Goal: Information Seeking & Learning: Learn about a topic

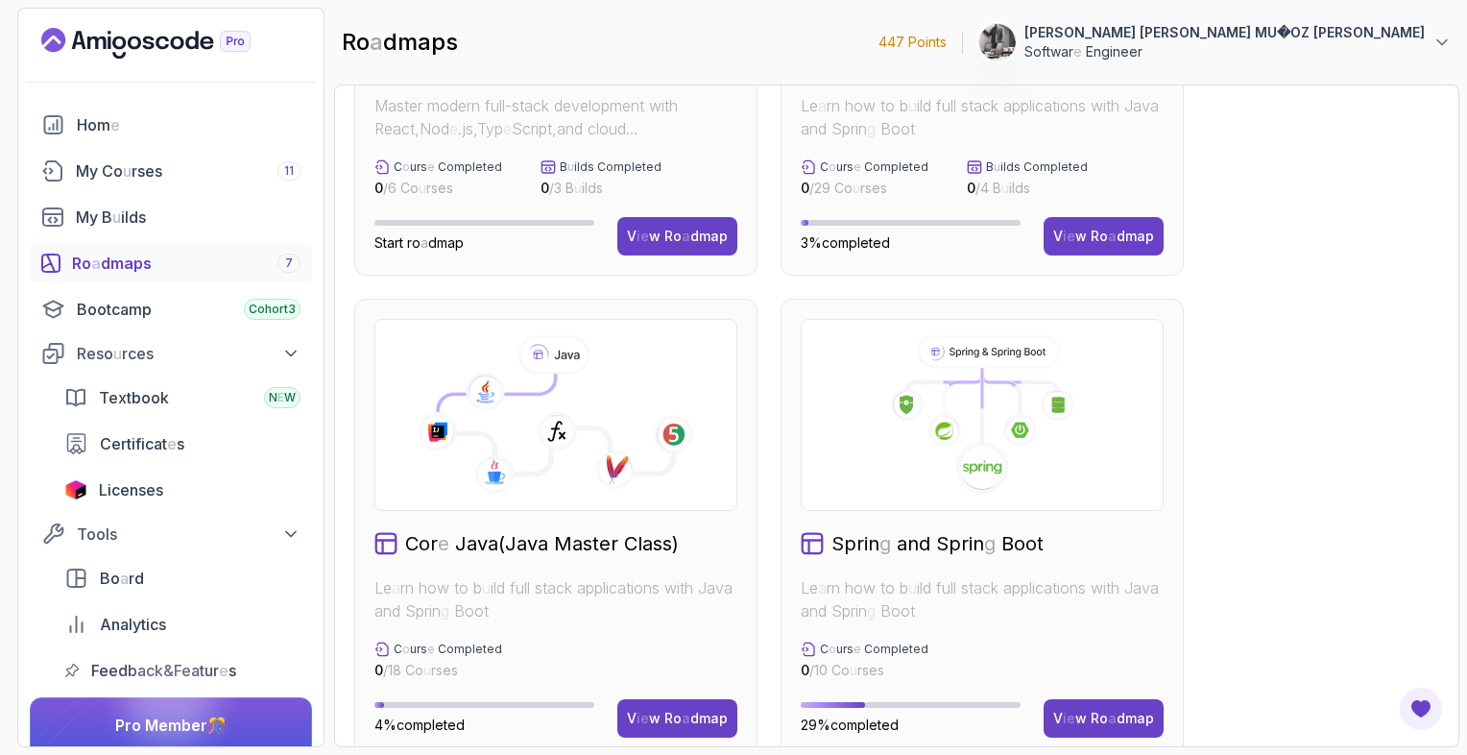
scroll to position [480, 0]
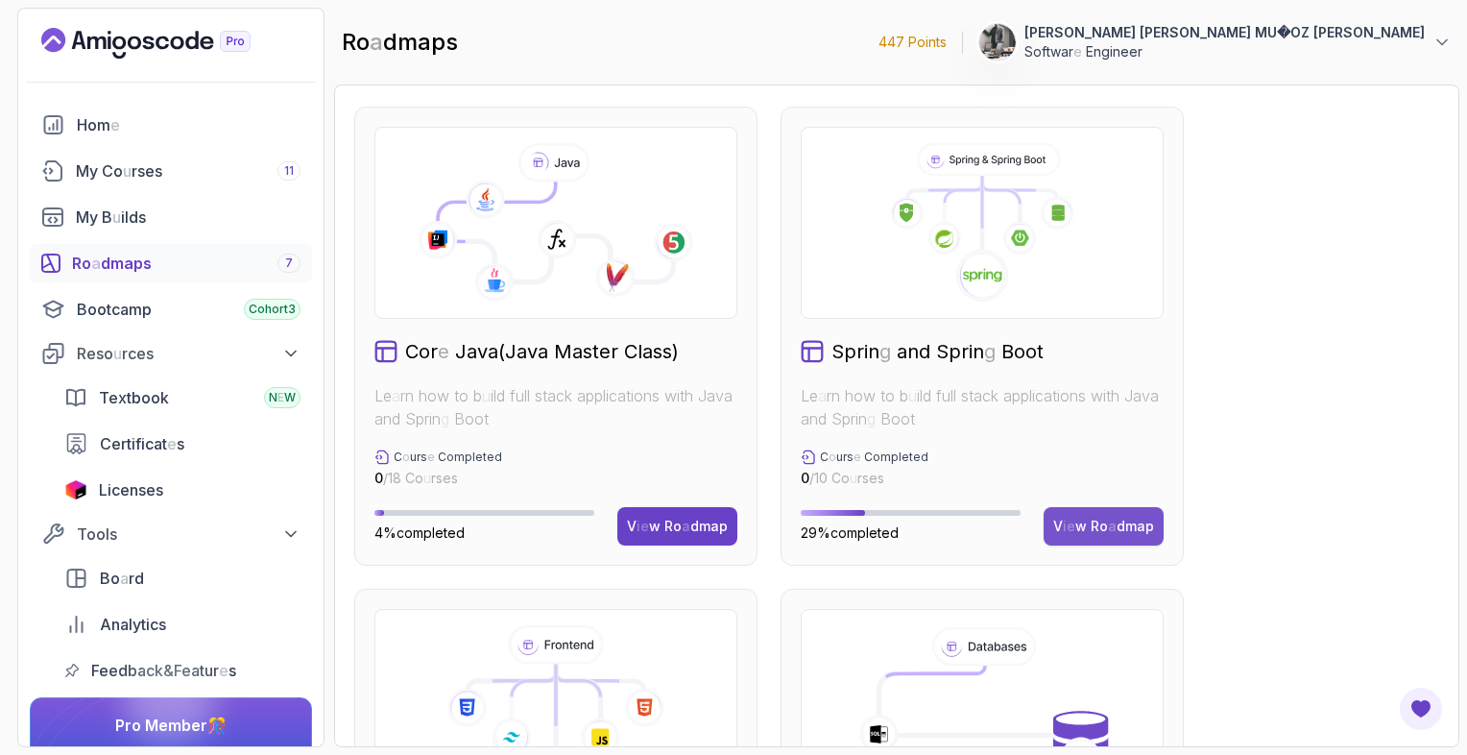
click at [1102, 530] on readpronunciation-span "Ro" at bounding box center [1099, 526] width 17 height 16
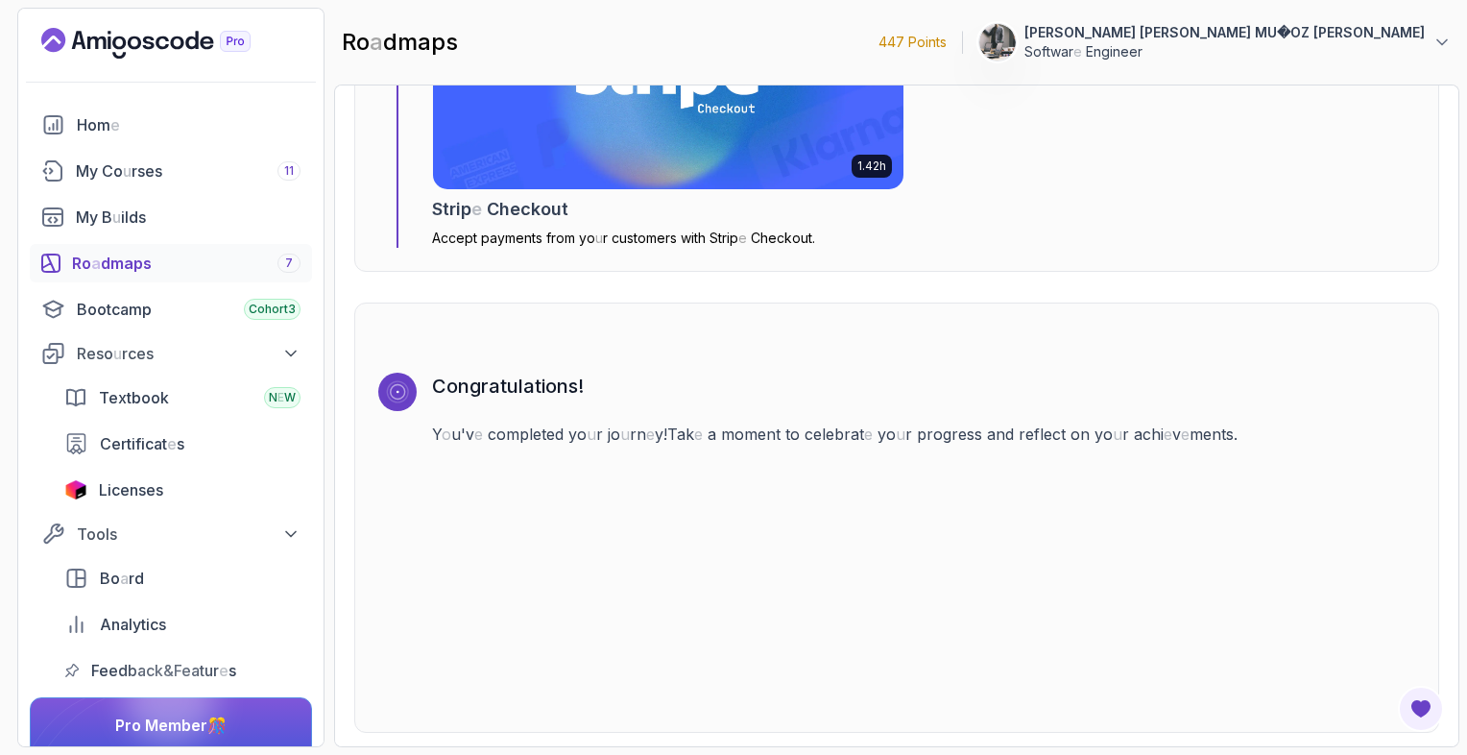
scroll to position [6423, 0]
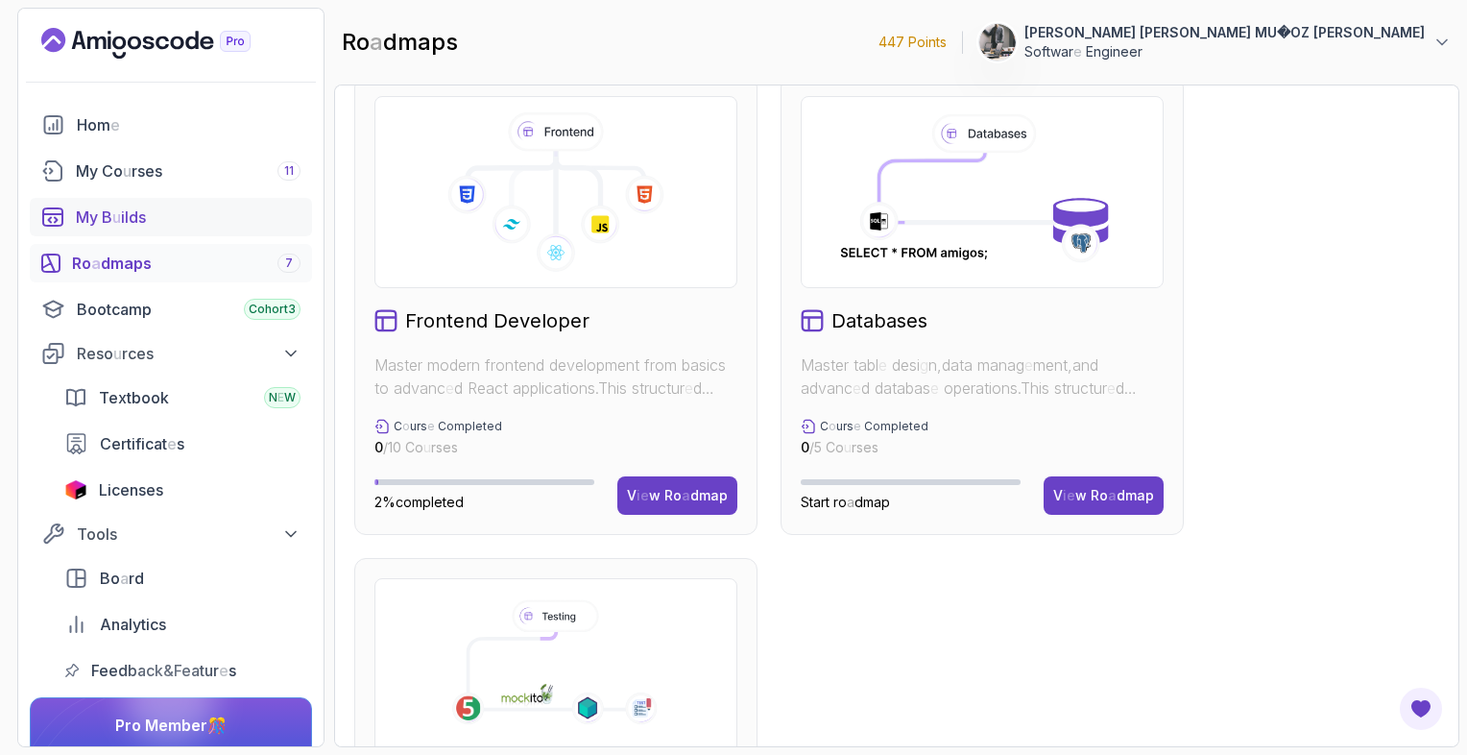
scroll to position [705, 0]
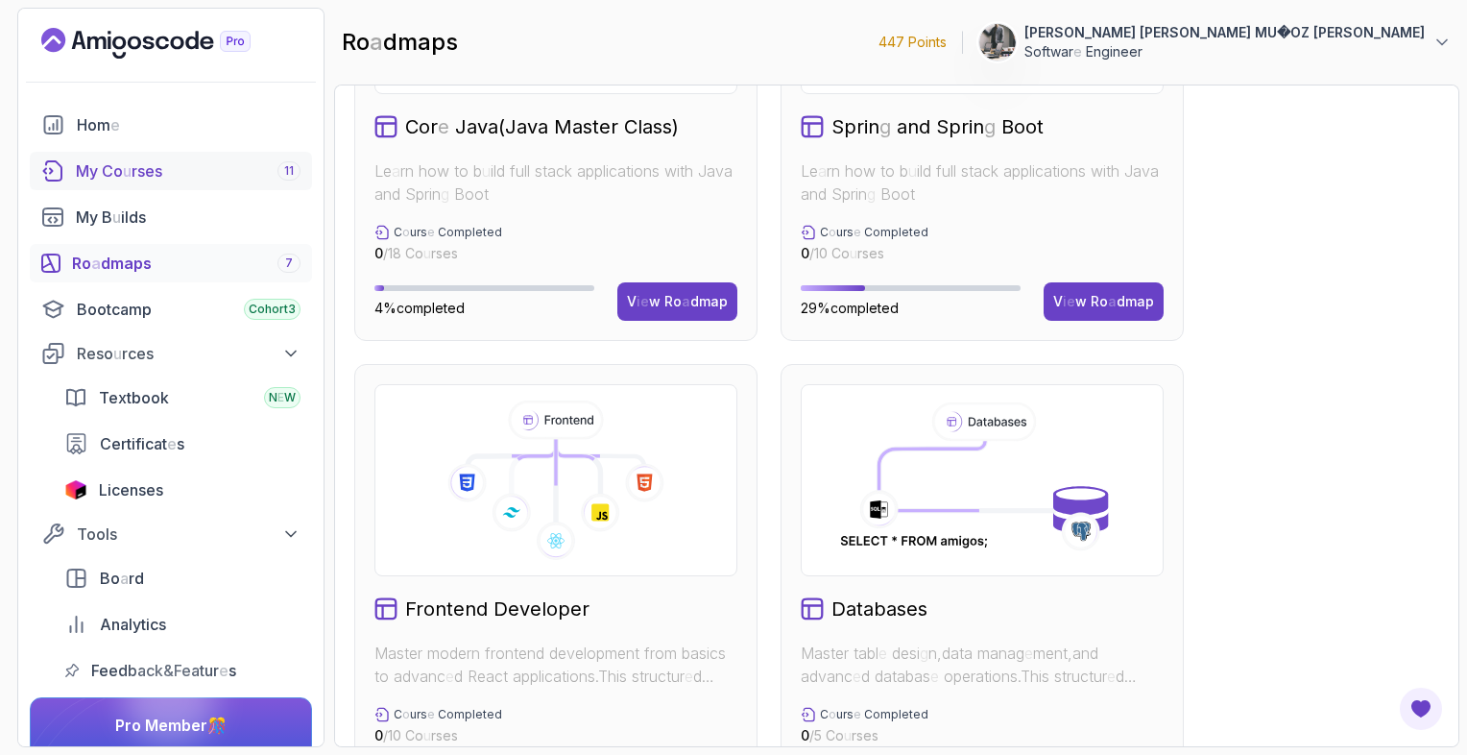
click at [140, 178] on readpronunciation-span "rses" at bounding box center [147, 170] width 31 height 19
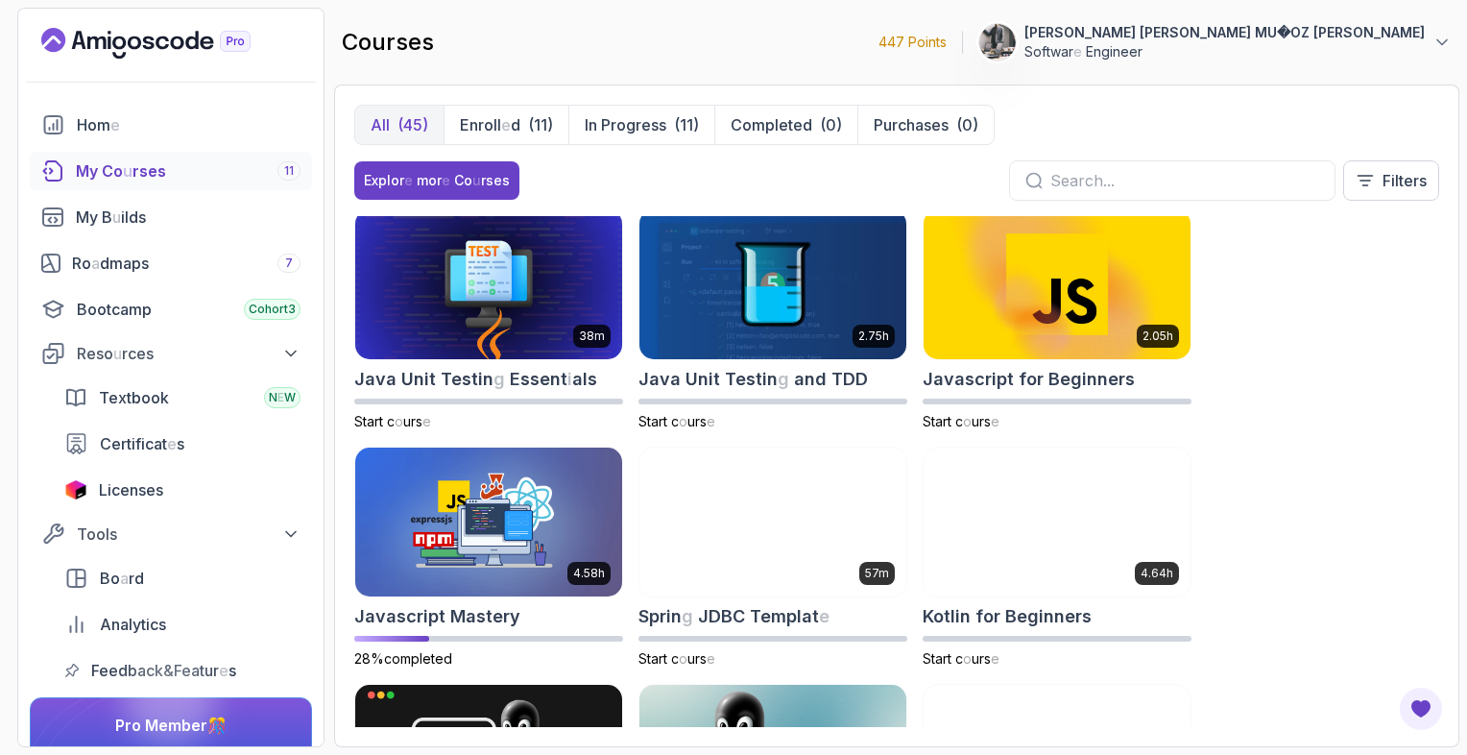
scroll to position [1813, 0]
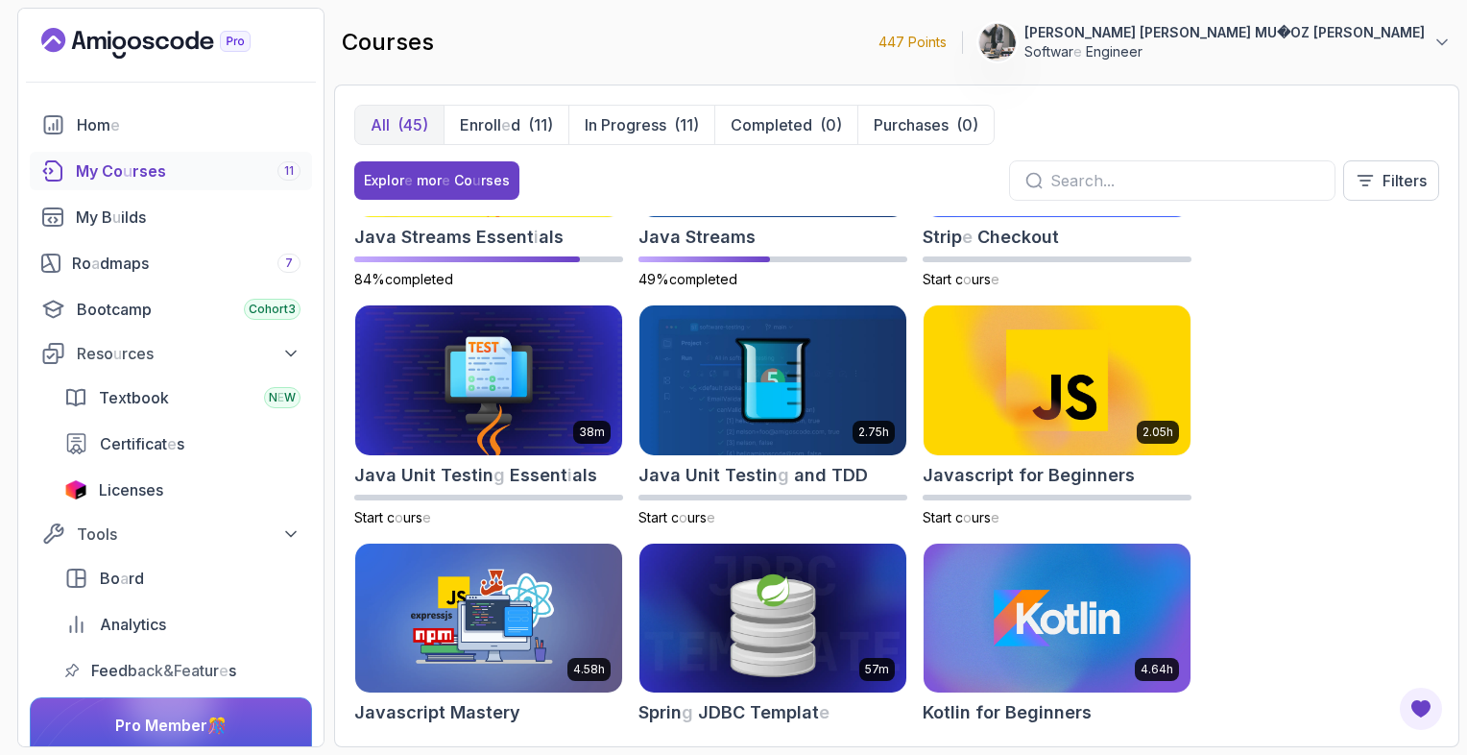
click at [752, 574] on img at bounding box center [773, 618] width 280 height 157
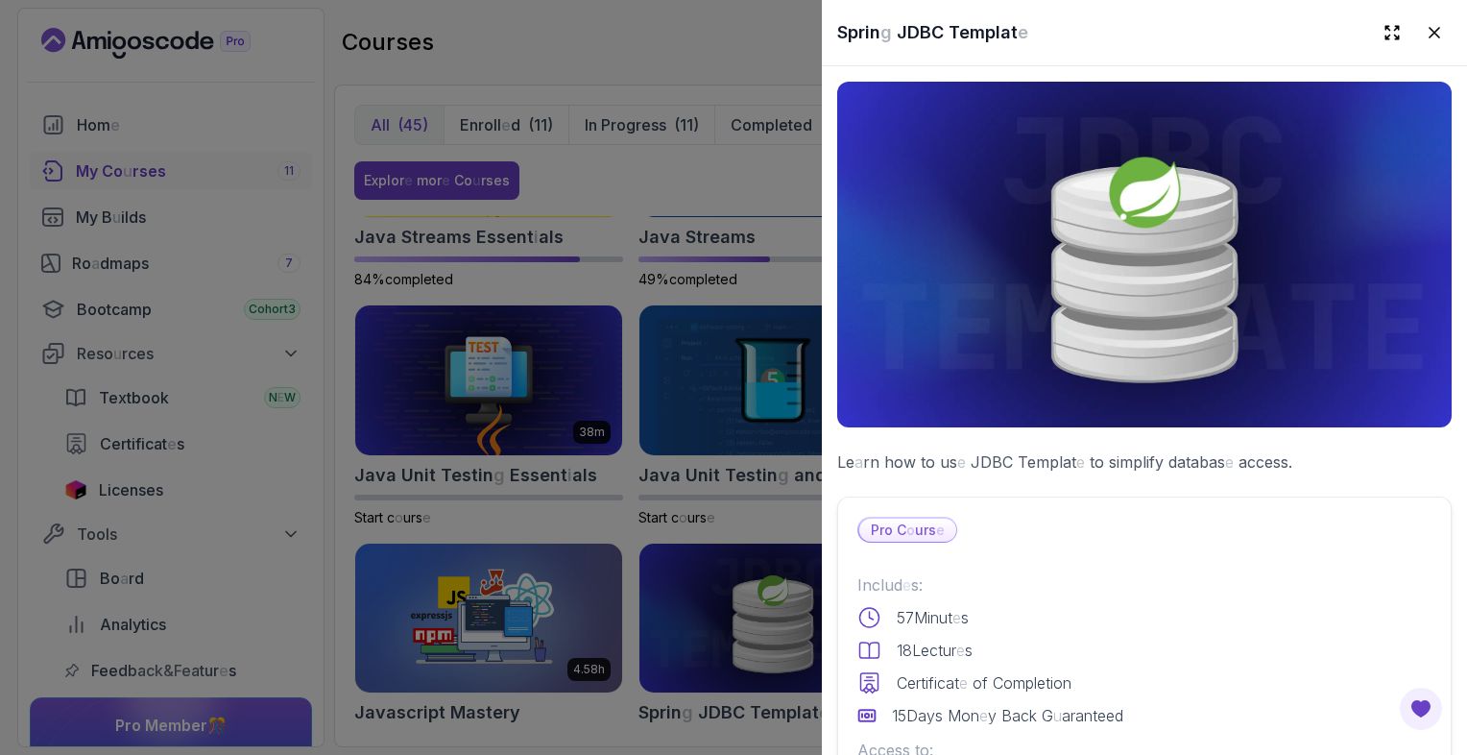
scroll to position [288, 0]
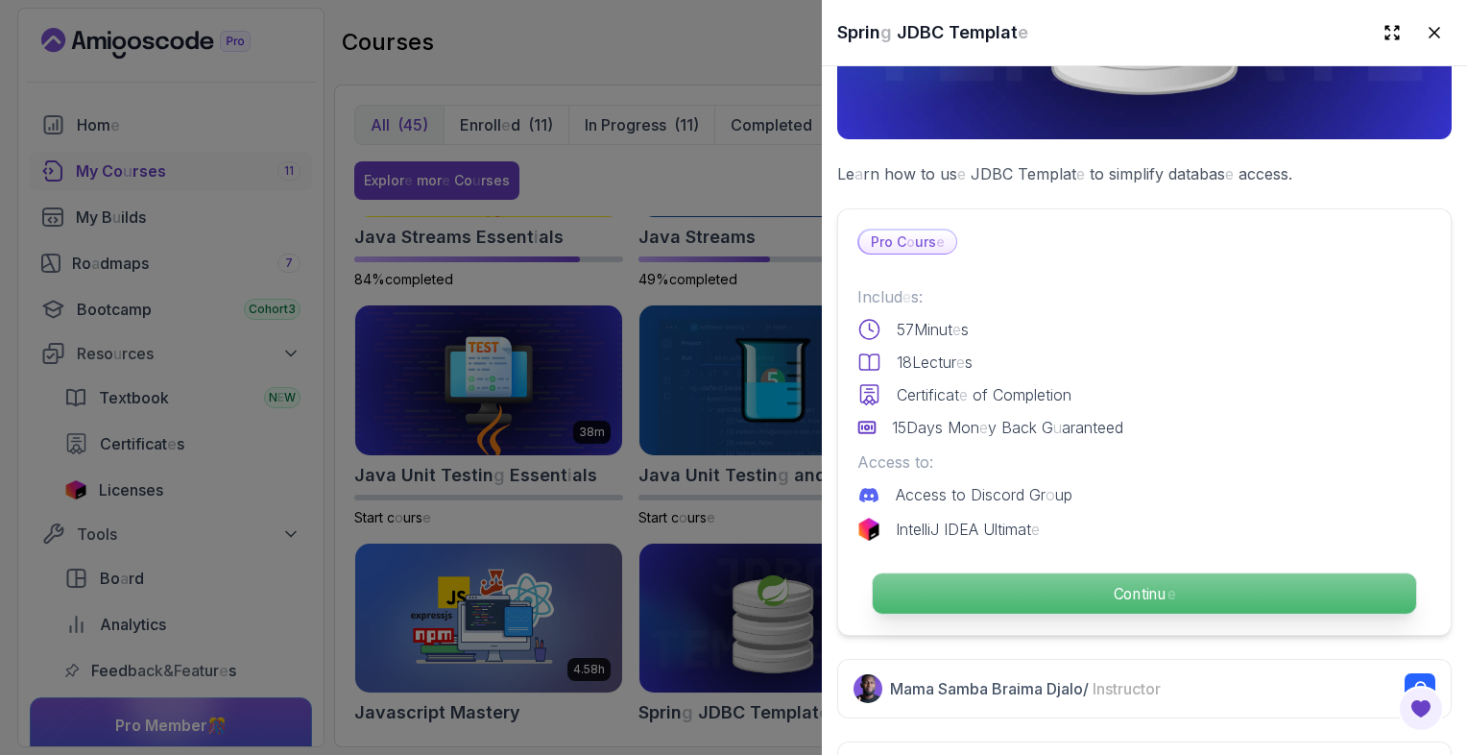
click at [957, 573] on p "Continu e" at bounding box center [1145, 593] width 544 height 40
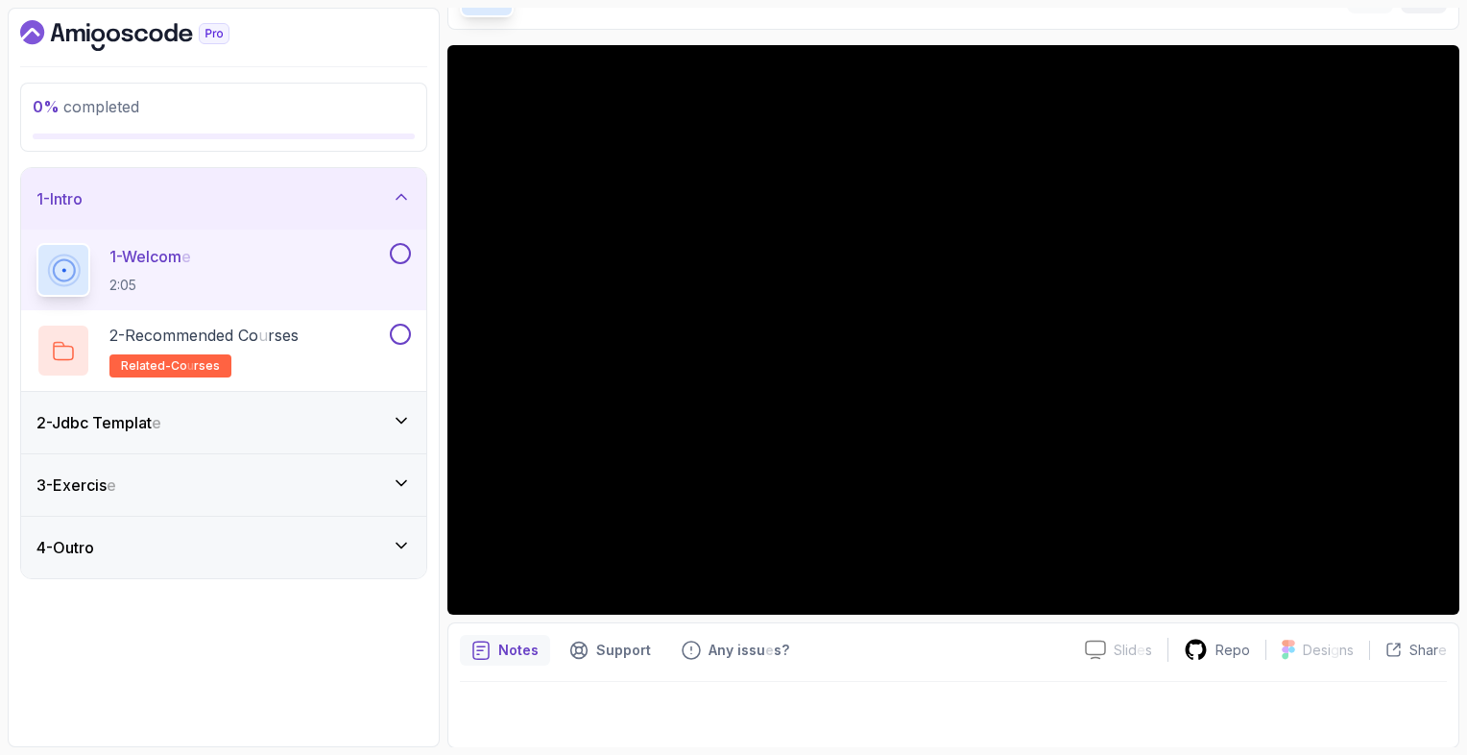
scroll to position [30, 0]
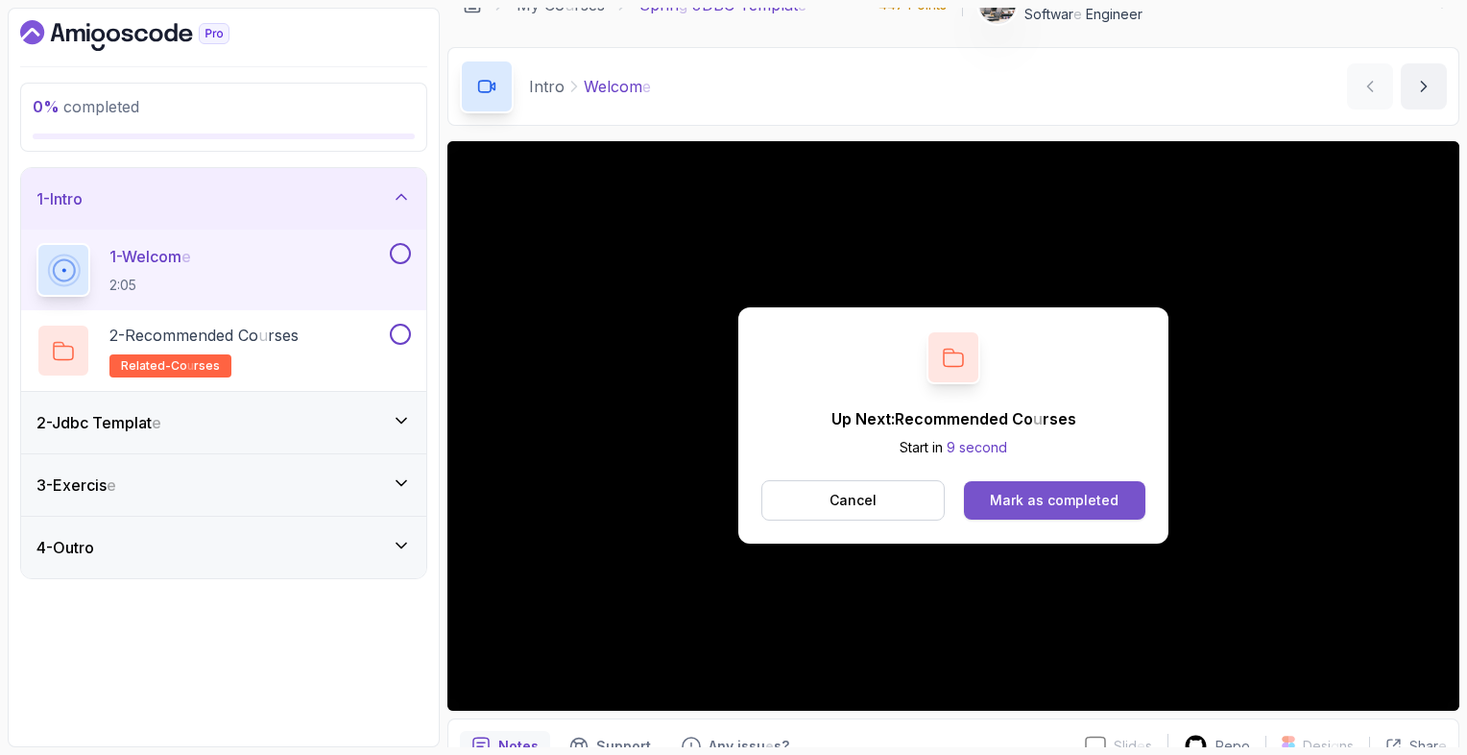
click at [1006, 494] on readpronunciation-word "Mark" at bounding box center [1007, 500] width 34 height 16
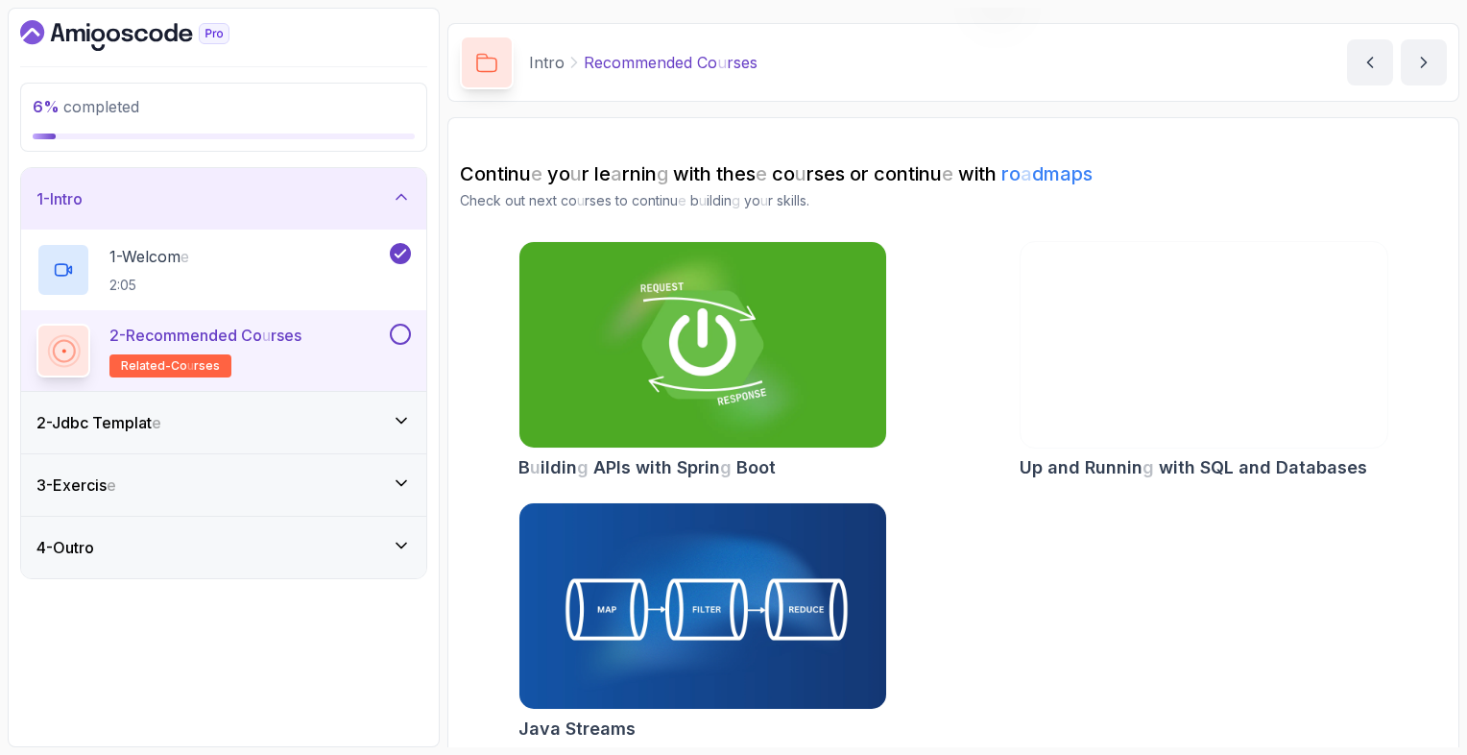
scroll to position [66, 0]
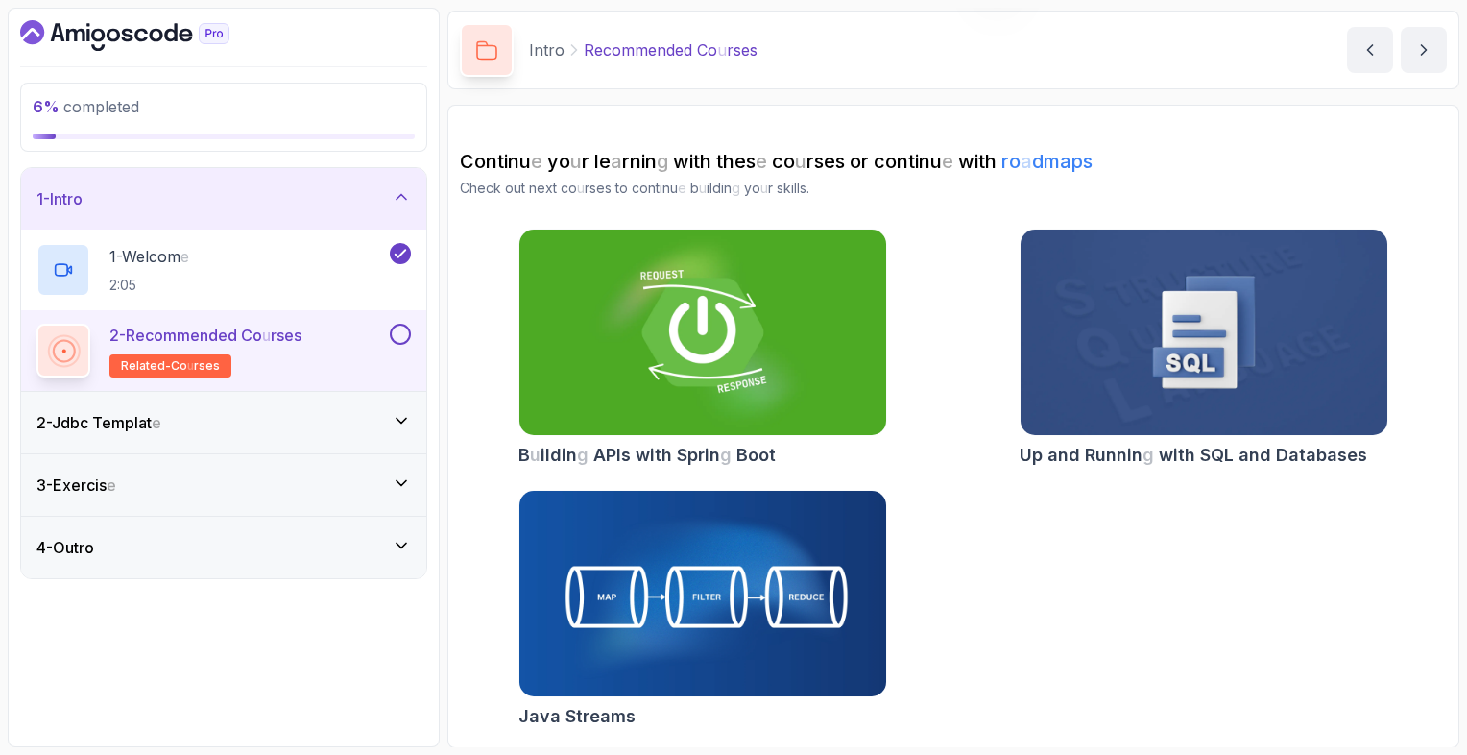
click at [403, 340] on button at bounding box center [400, 334] width 21 height 21
click at [347, 434] on div "2 - Jdbc Templat e" at bounding box center [223, 422] width 405 height 61
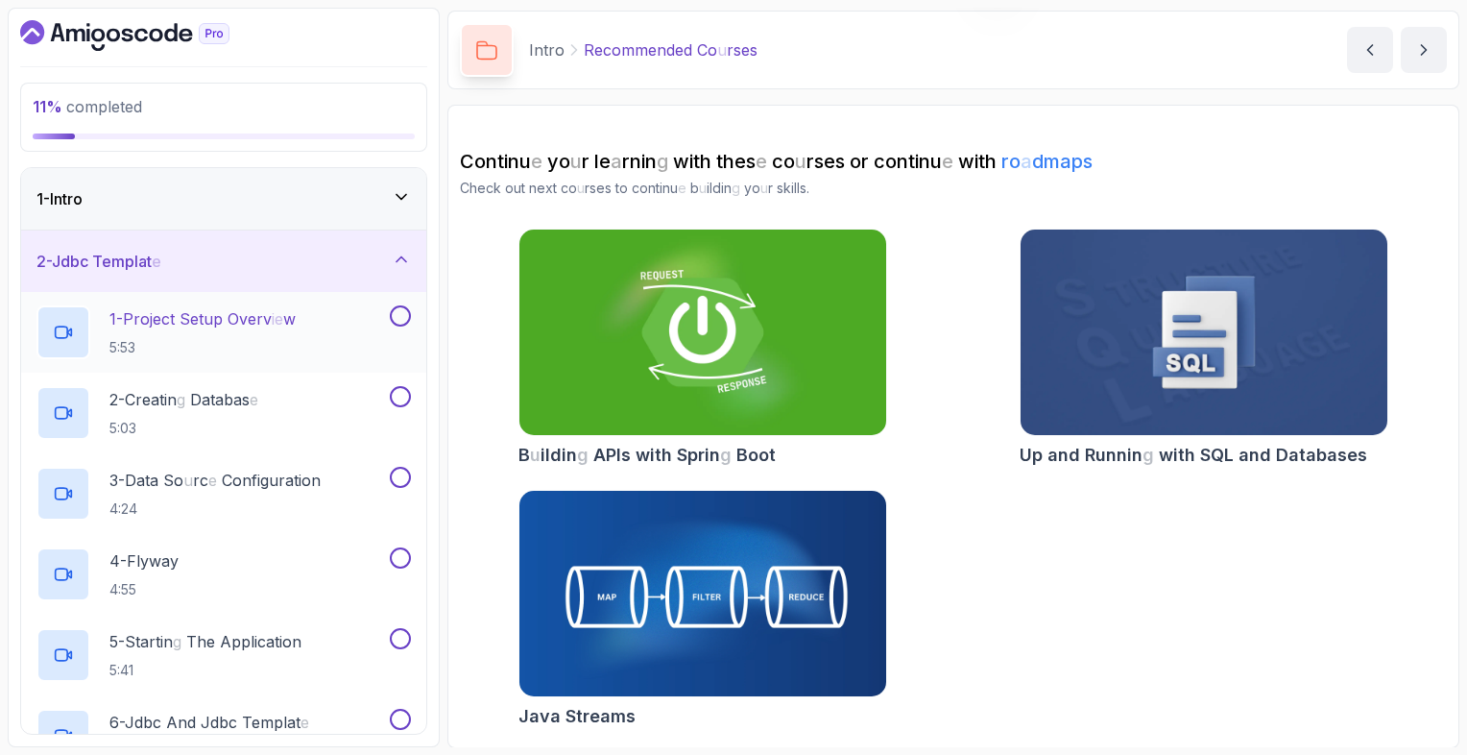
click at [230, 329] on h2 "1 - Project Setup Overv ie w 5:53" at bounding box center [202, 332] width 186 height 50
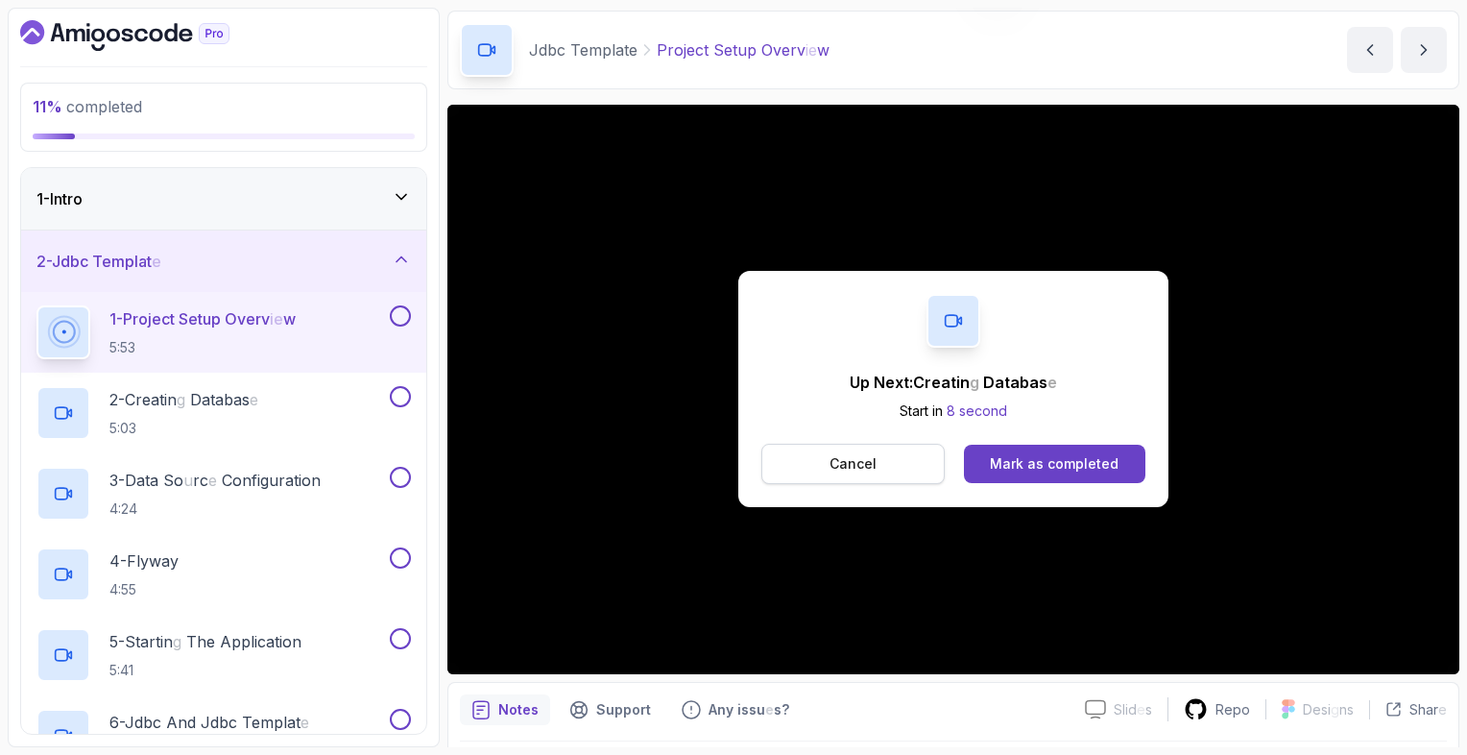
click at [838, 459] on readpronunciation-word "Cancel" at bounding box center [853, 463] width 47 height 16
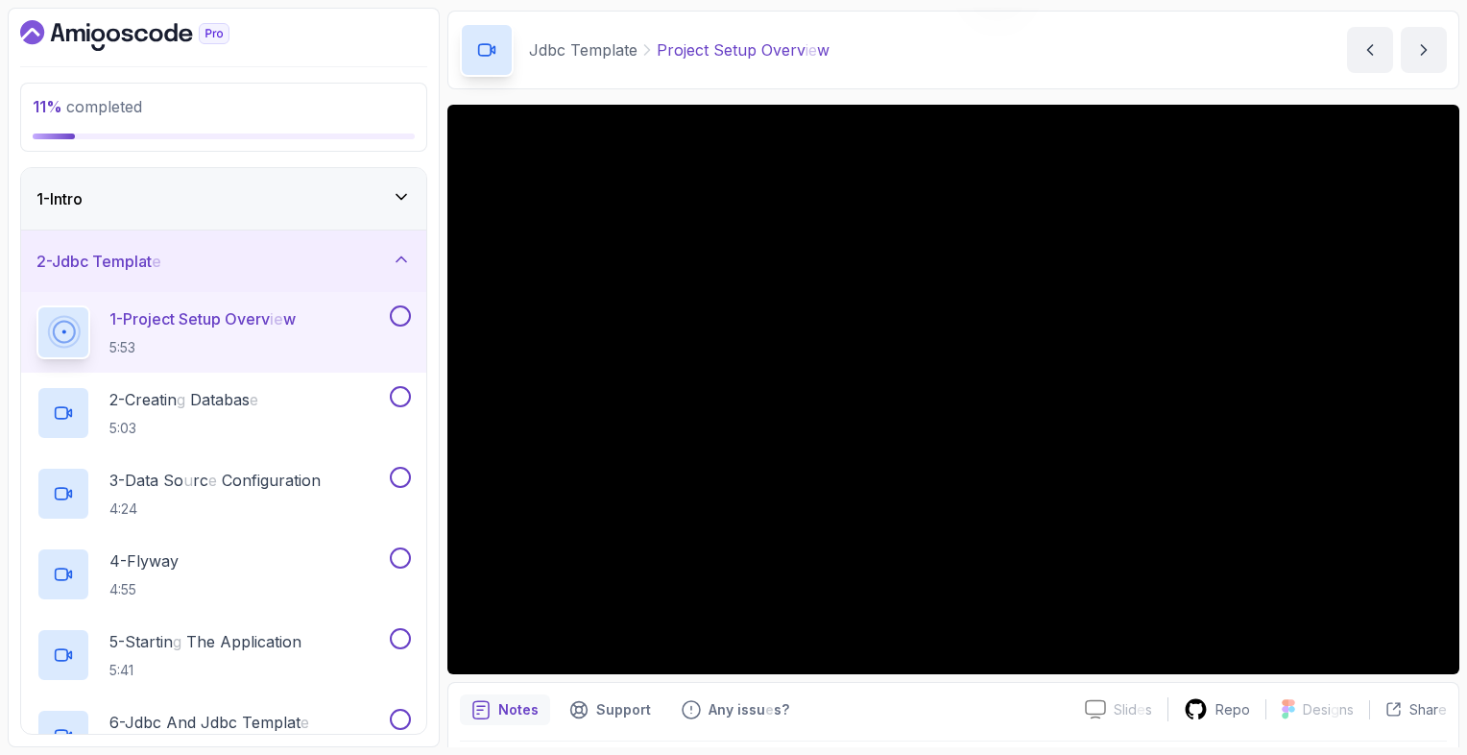
click at [396, 321] on button at bounding box center [400, 315] width 21 height 21
click at [350, 420] on div "2 - Creatin g Databas e 5:03" at bounding box center [211, 413] width 350 height 54
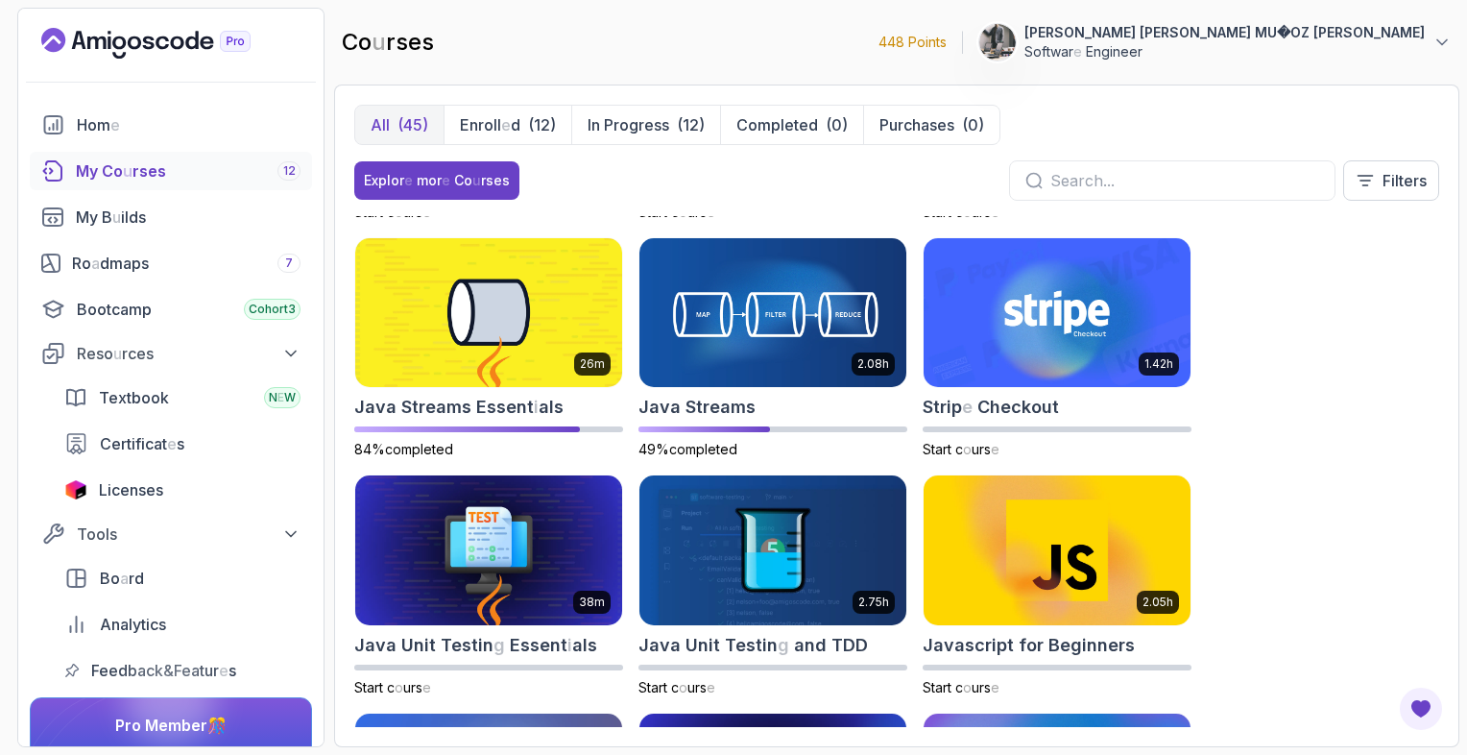
scroll to position [1621, 0]
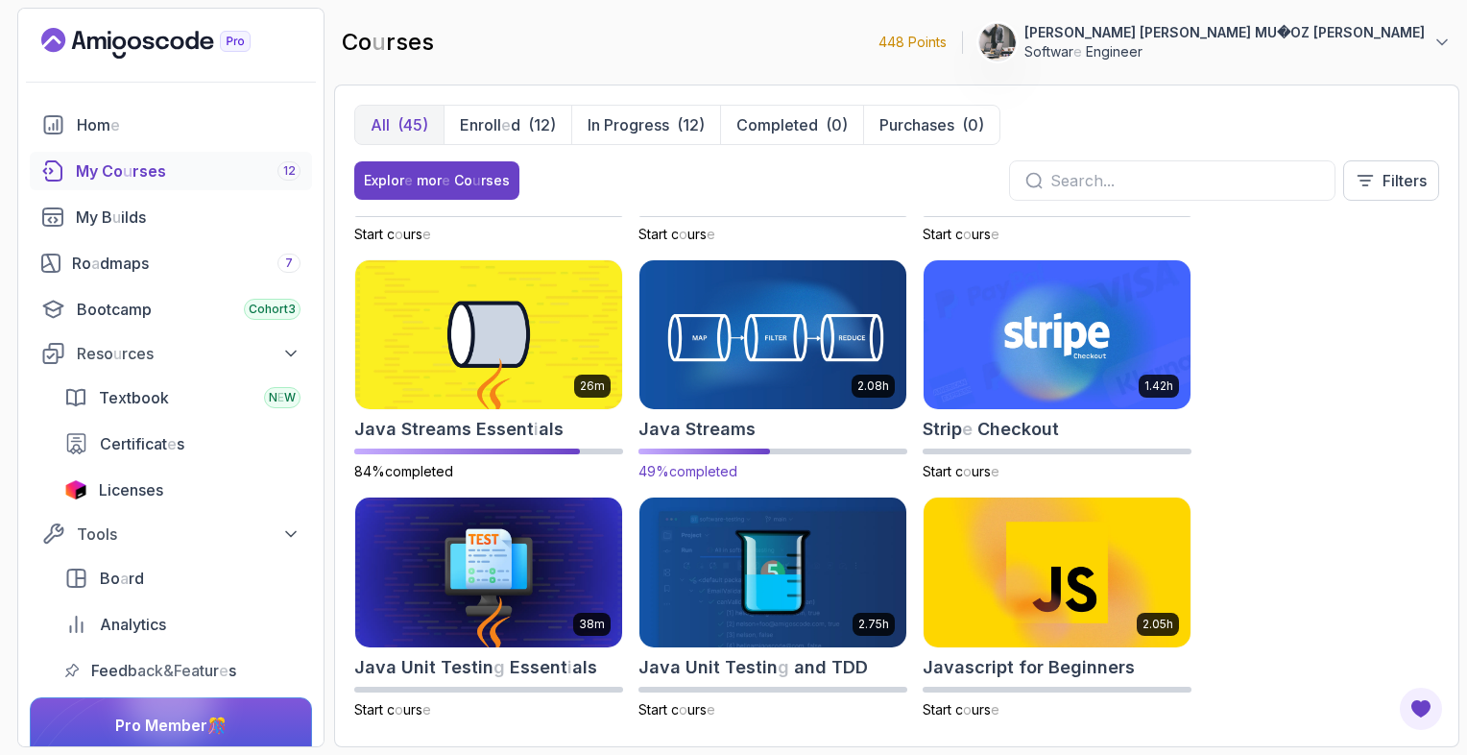
click at [784, 372] on img at bounding box center [773, 334] width 280 height 157
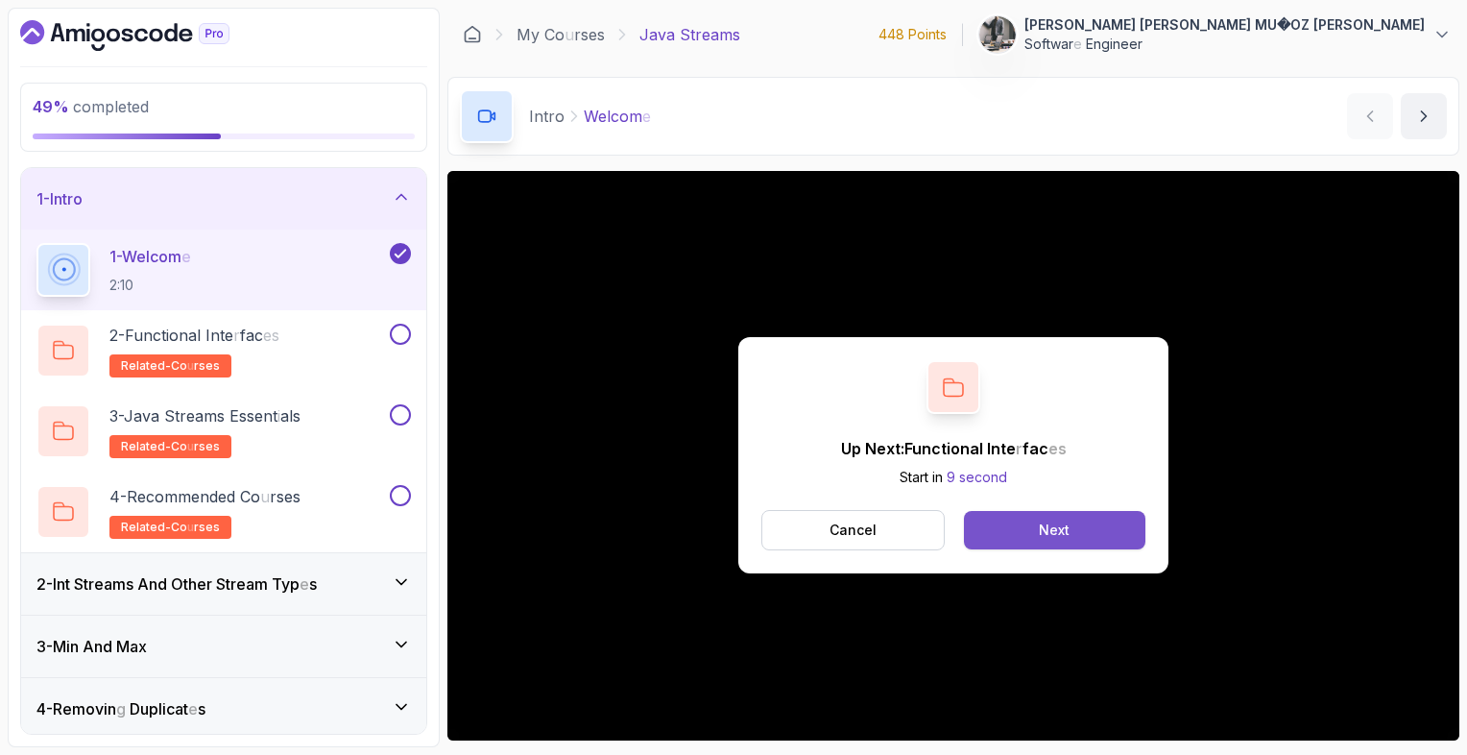
click at [1041, 534] on readpronunciation-word "Next" at bounding box center [1054, 529] width 31 height 16
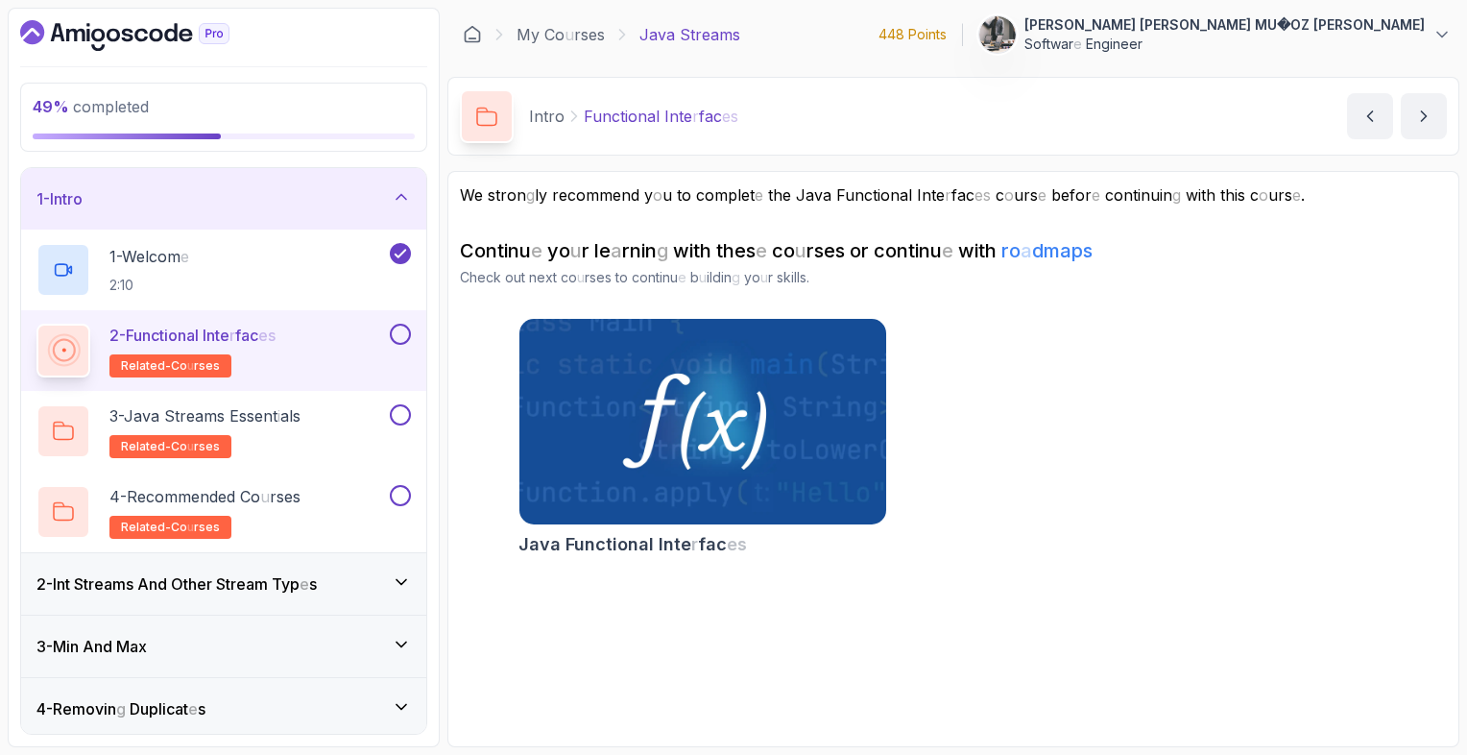
click at [850, 484] on img at bounding box center [702, 422] width 385 height 216
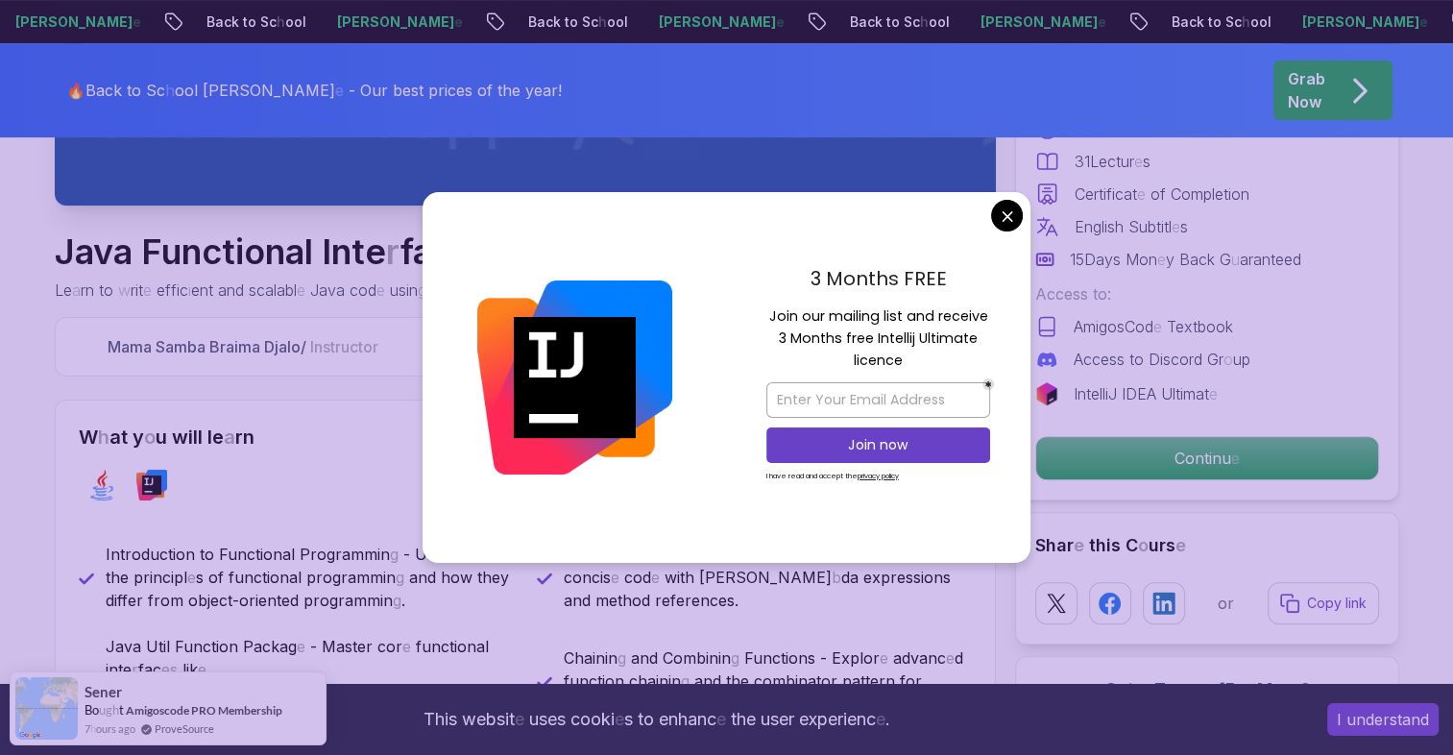
scroll to position [672, 0]
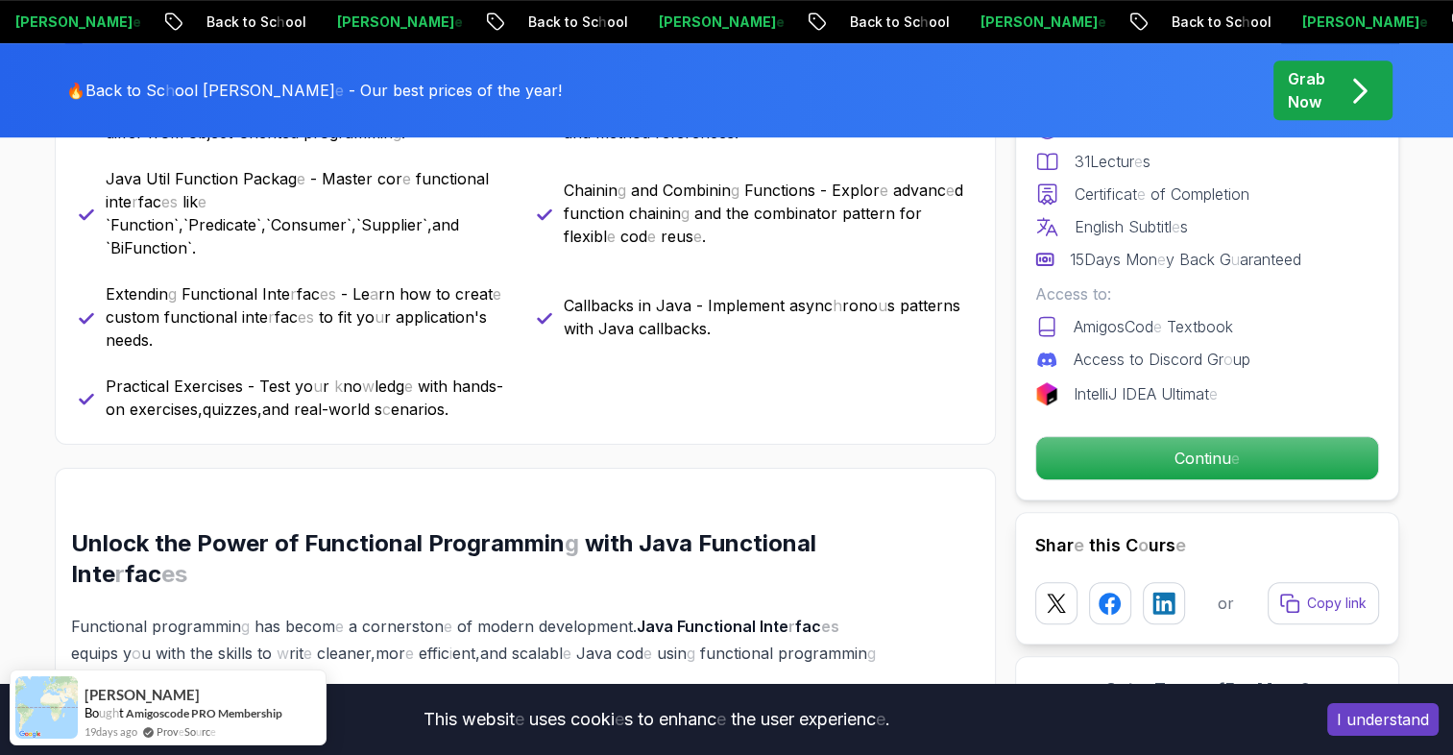
scroll to position [1056, 0]
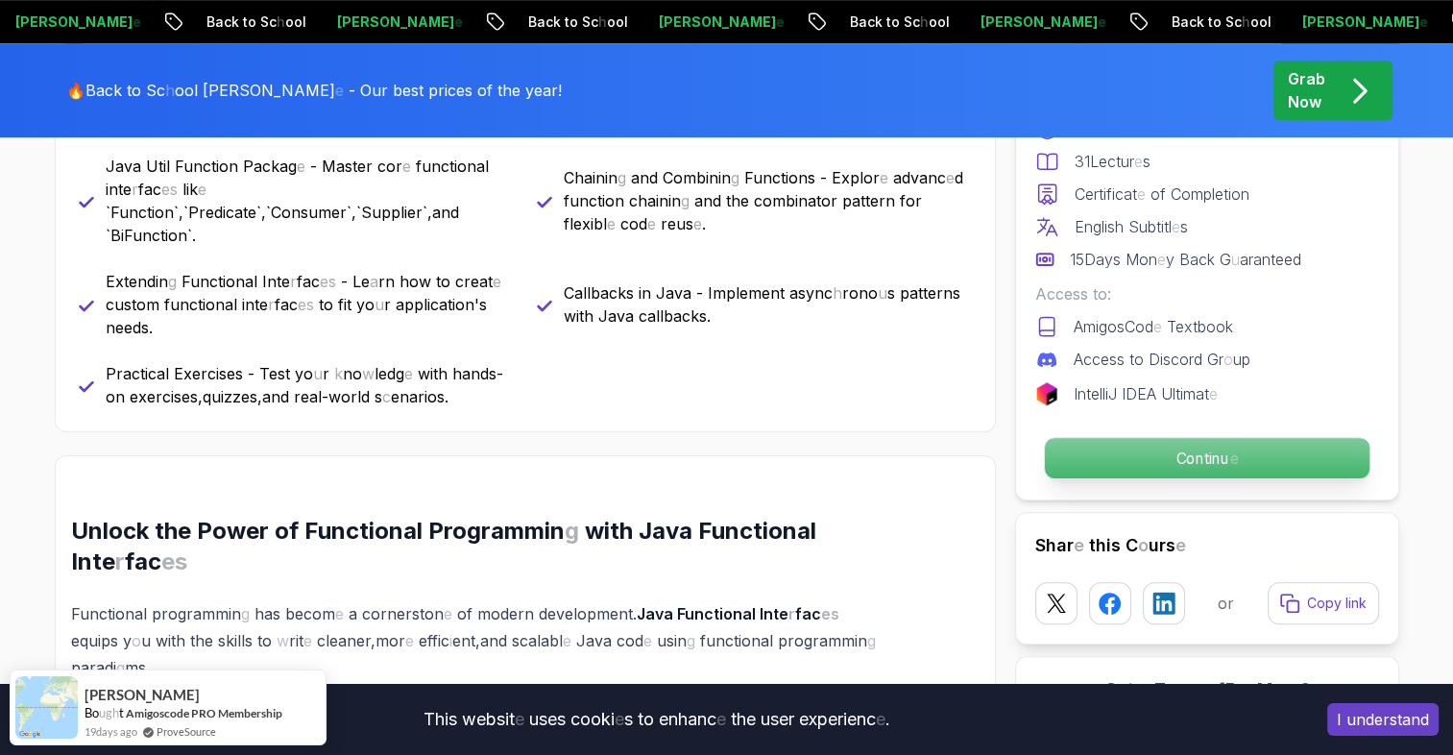
click at [1121, 459] on p "Continu e" at bounding box center [1206, 458] width 325 height 40
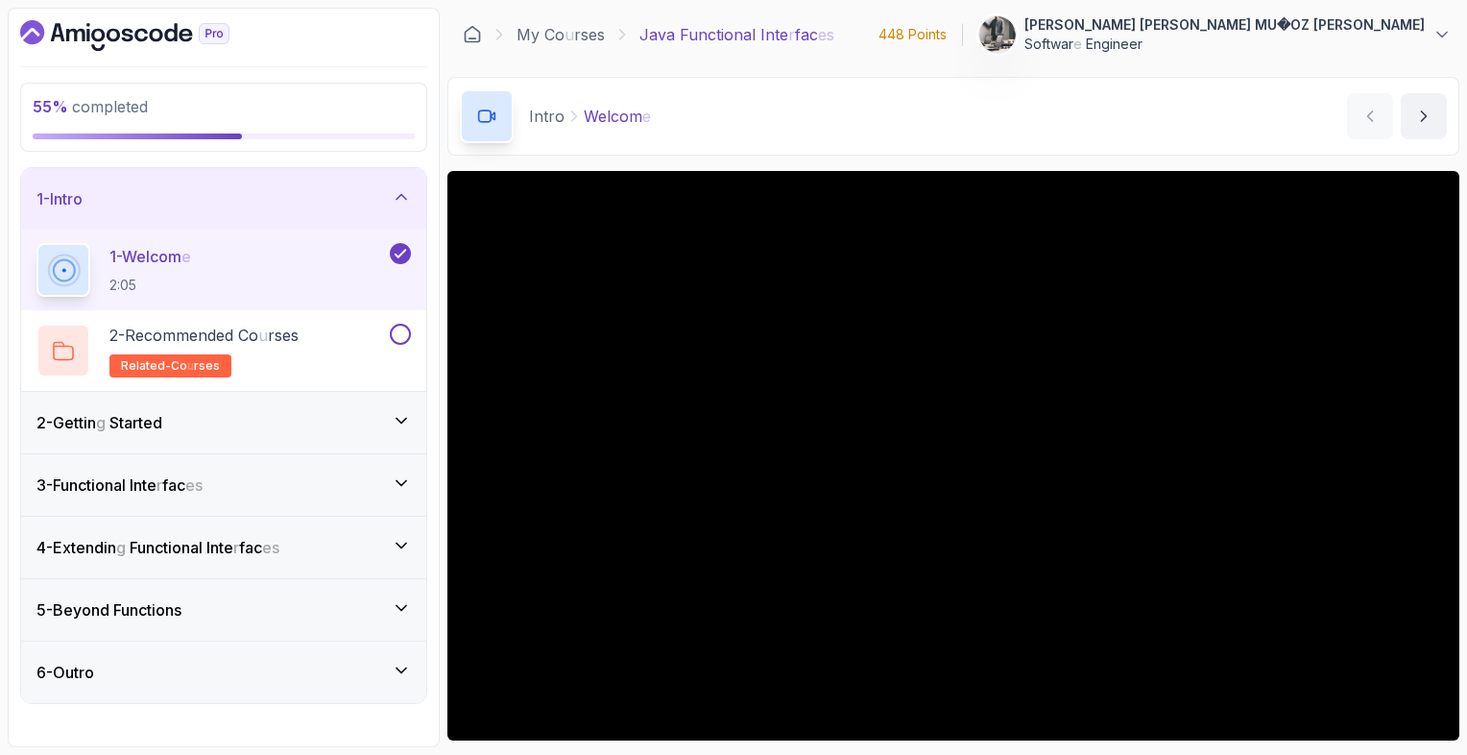
click at [146, 432] on h3 "2 - Gettin g Started" at bounding box center [99, 422] width 126 height 23
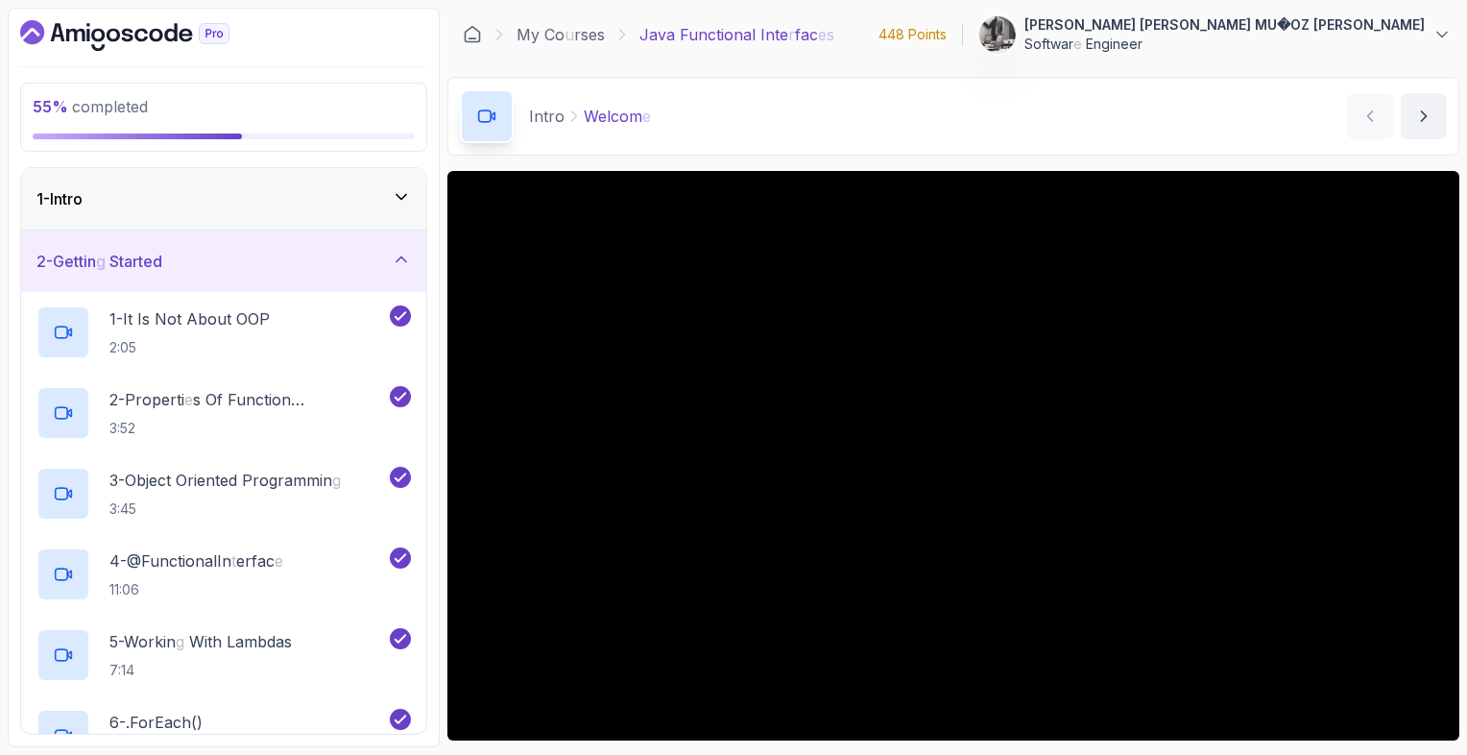
click at [235, 182] on div "1 - Intro" at bounding box center [223, 198] width 405 height 61
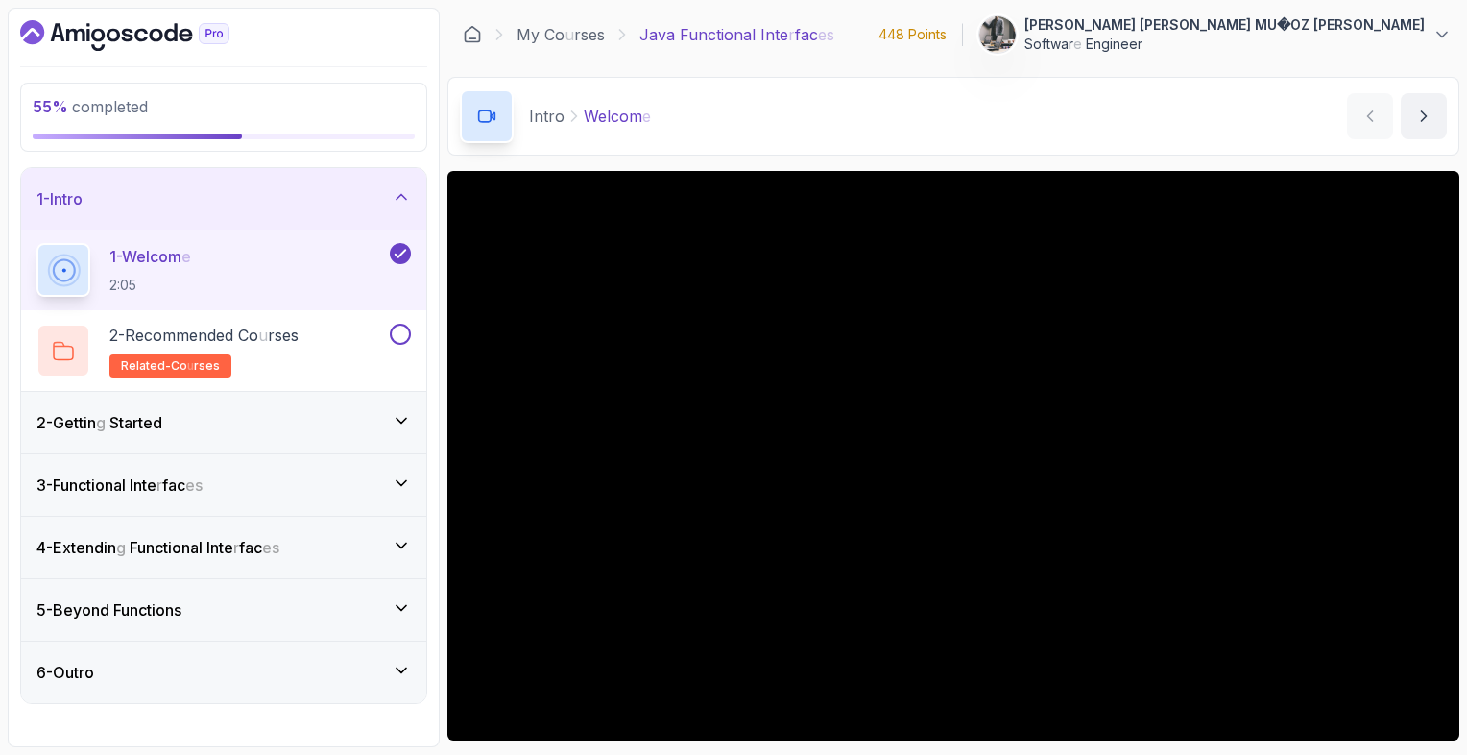
click at [235, 182] on div "1 - Intro" at bounding box center [223, 198] width 405 height 61
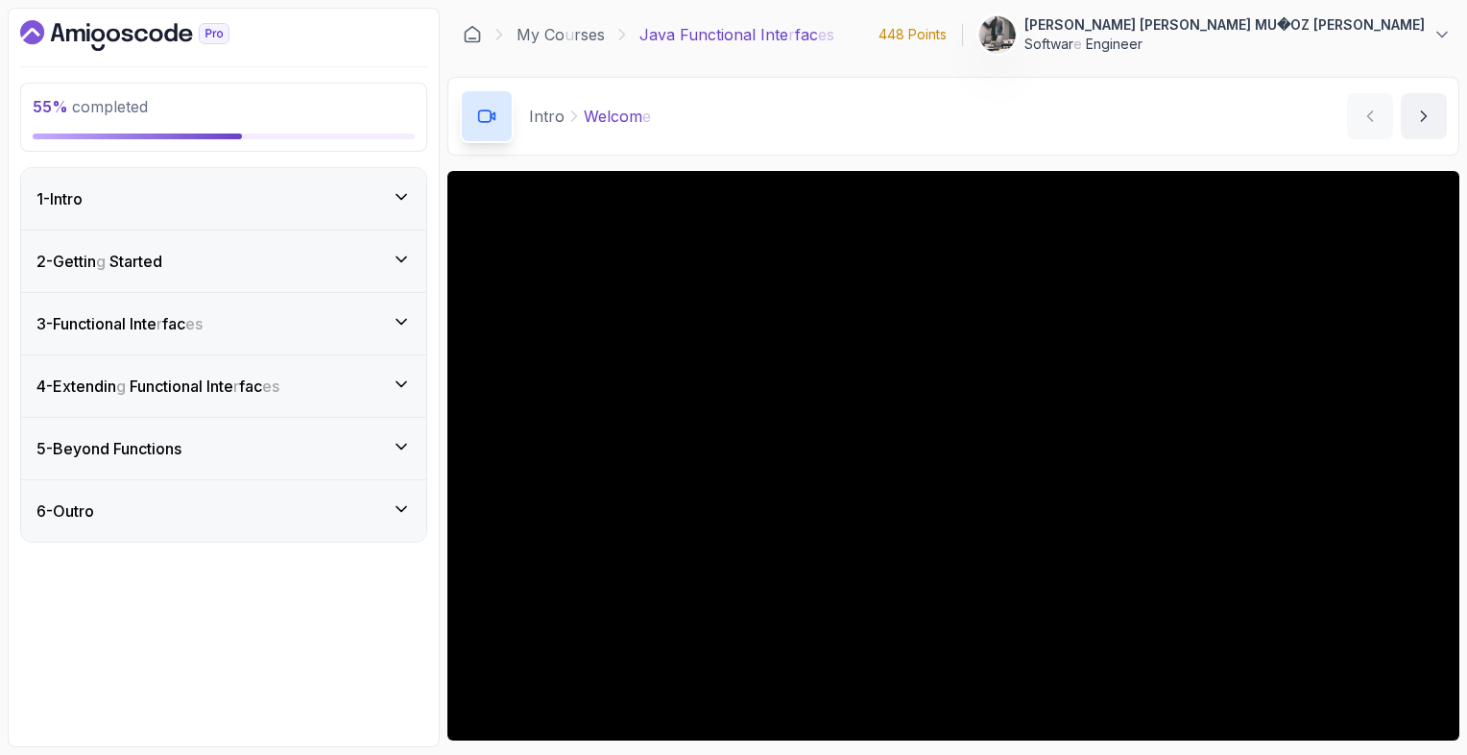
click at [219, 255] on div "2 - Gettin g Started" at bounding box center [223, 261] width 375 height 23
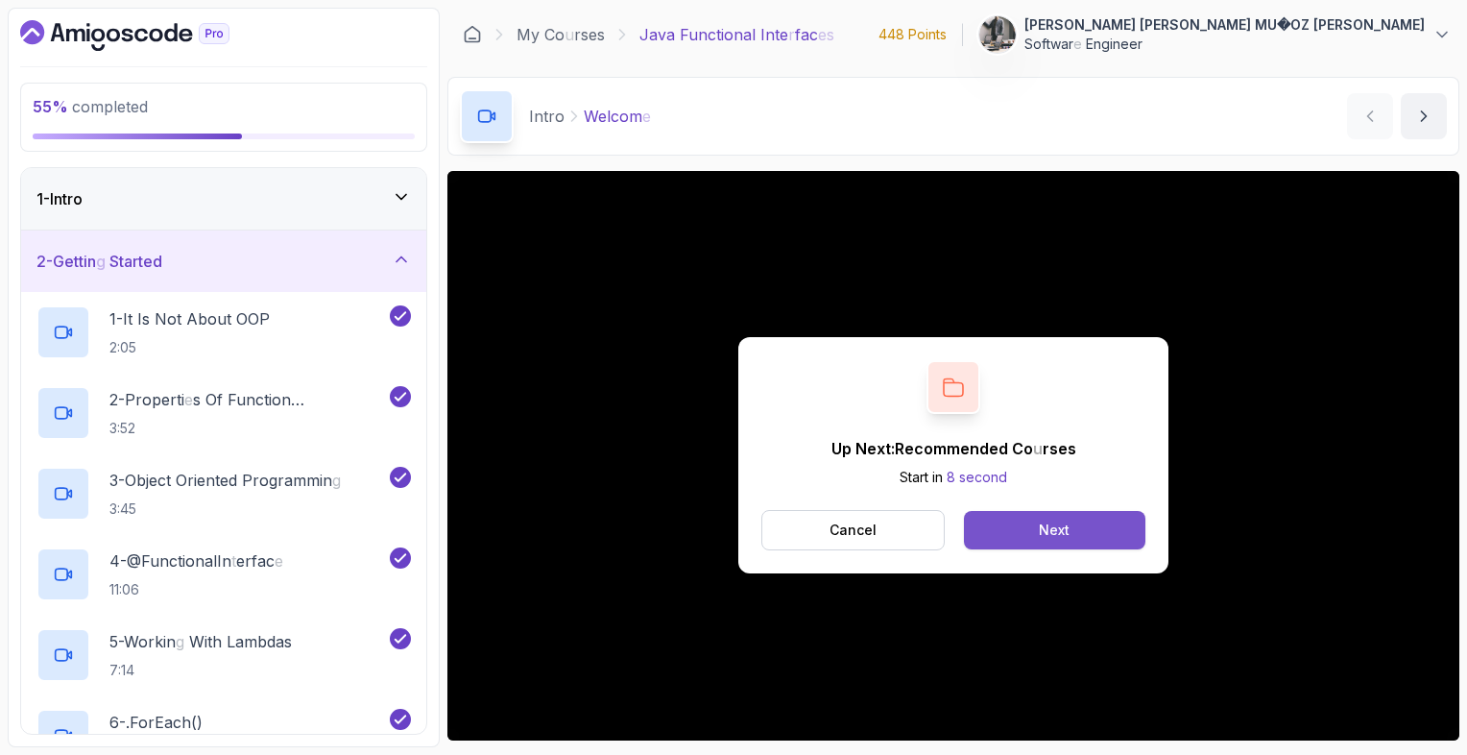
click at [1083, 534] on button "Next" at bounding box center [1055, 530] width 182 height 38
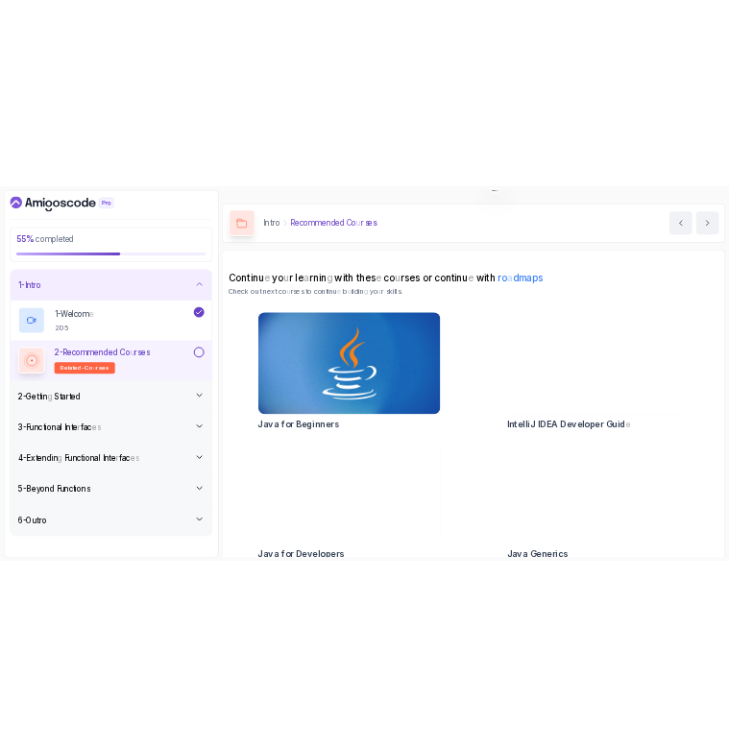
scroll to position [66, 0]
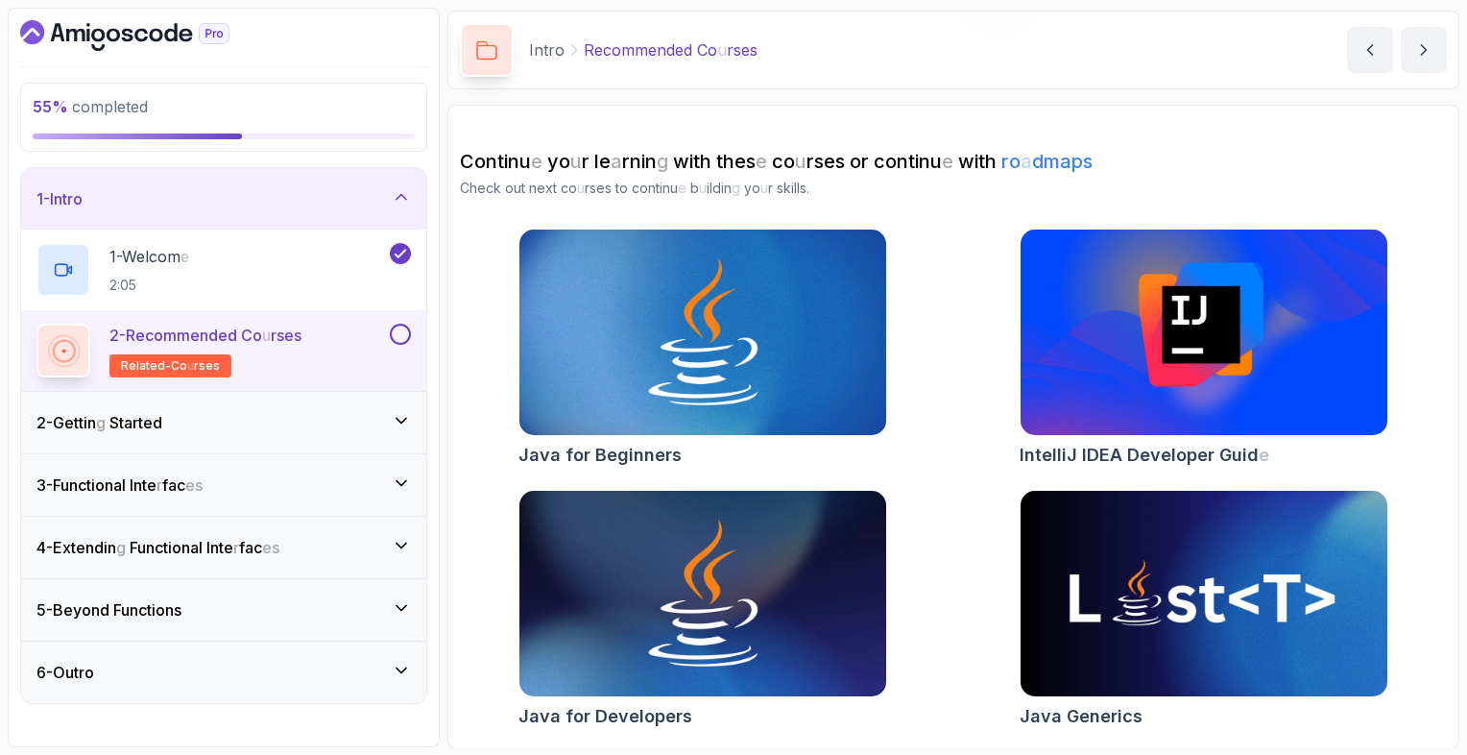
click at [263, 431] on div "2 - Gettin g Started" at bounding box center [223, 422] width 375 height 23
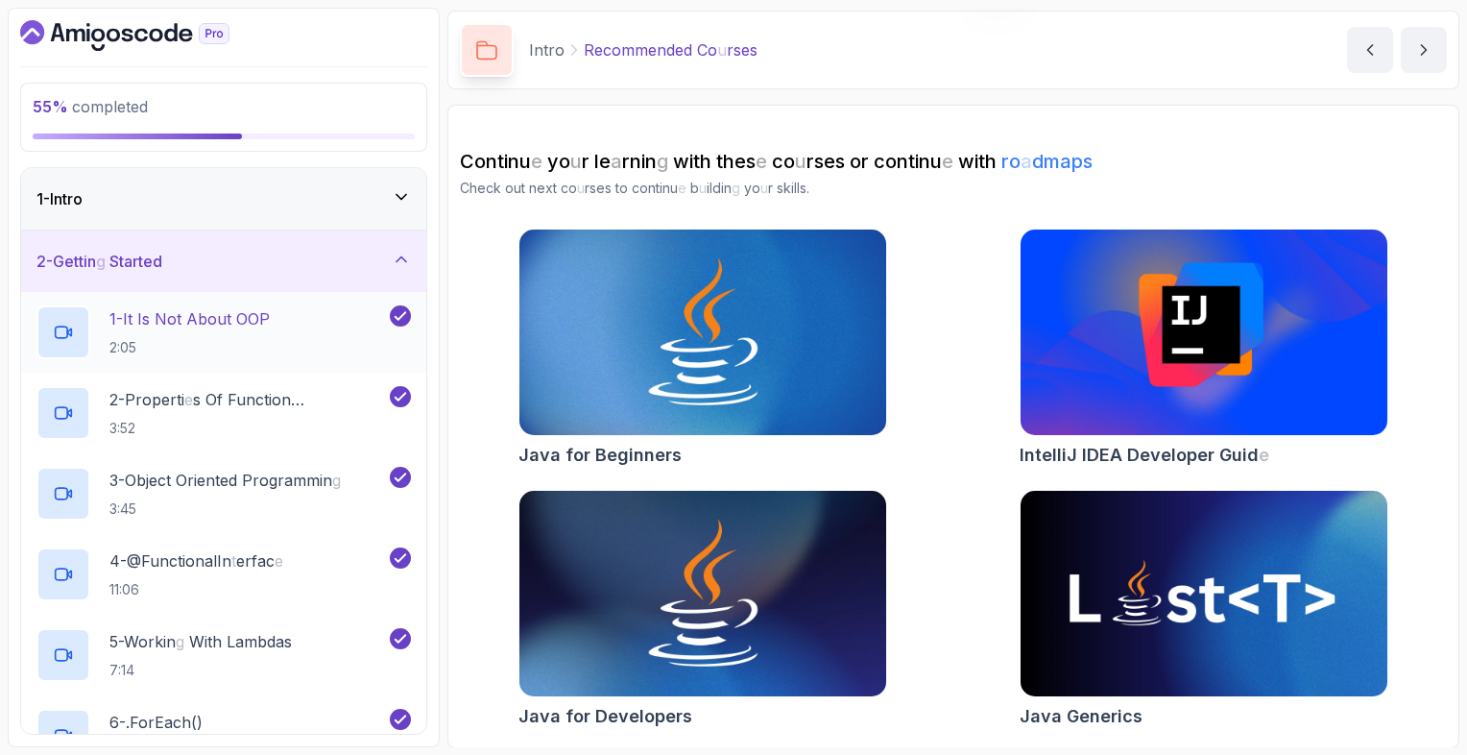
click at [246, 340] on p "2:05" at bounding box center [189, 347] width 160 height 19
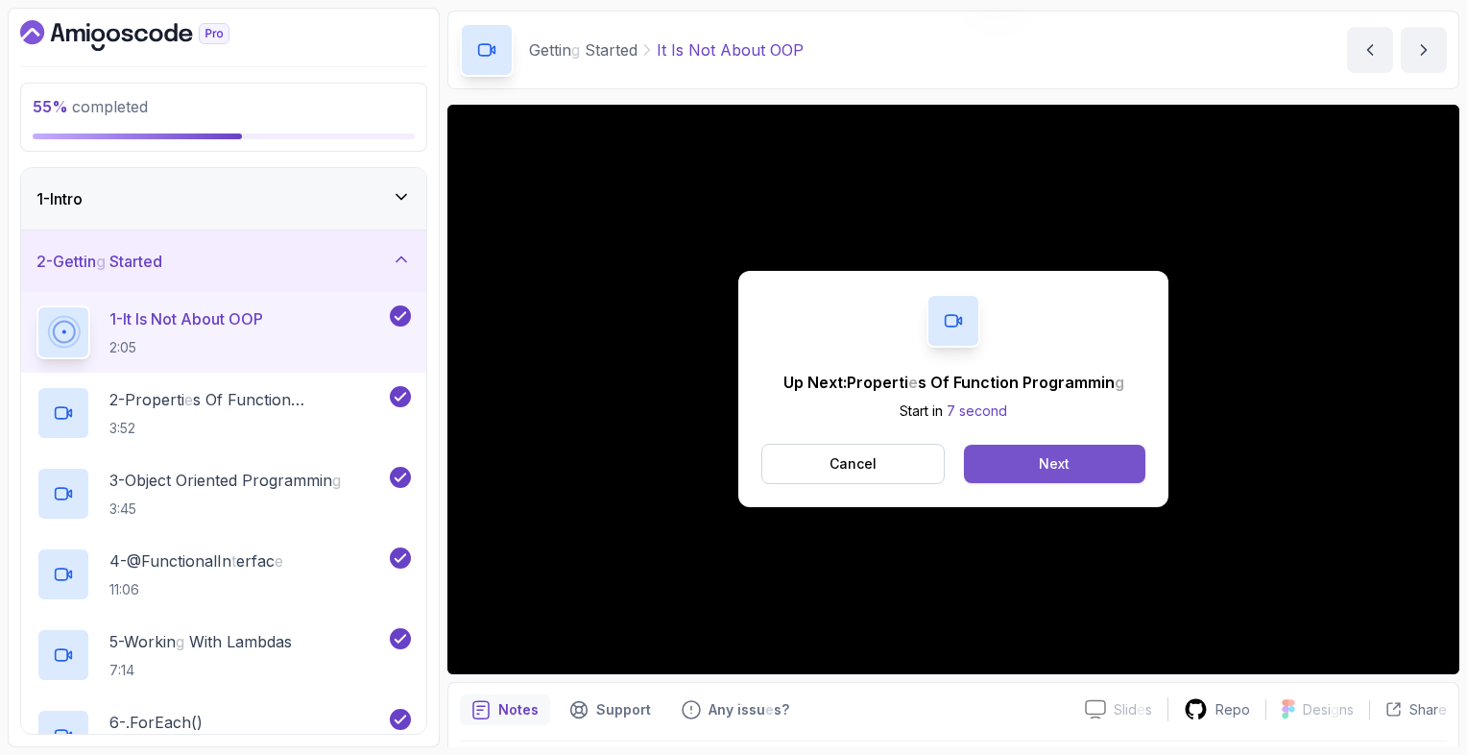
click at [1045, 458] on readpronunciation-word "Next" at bounding box center [1054, 463] width 31 height 16
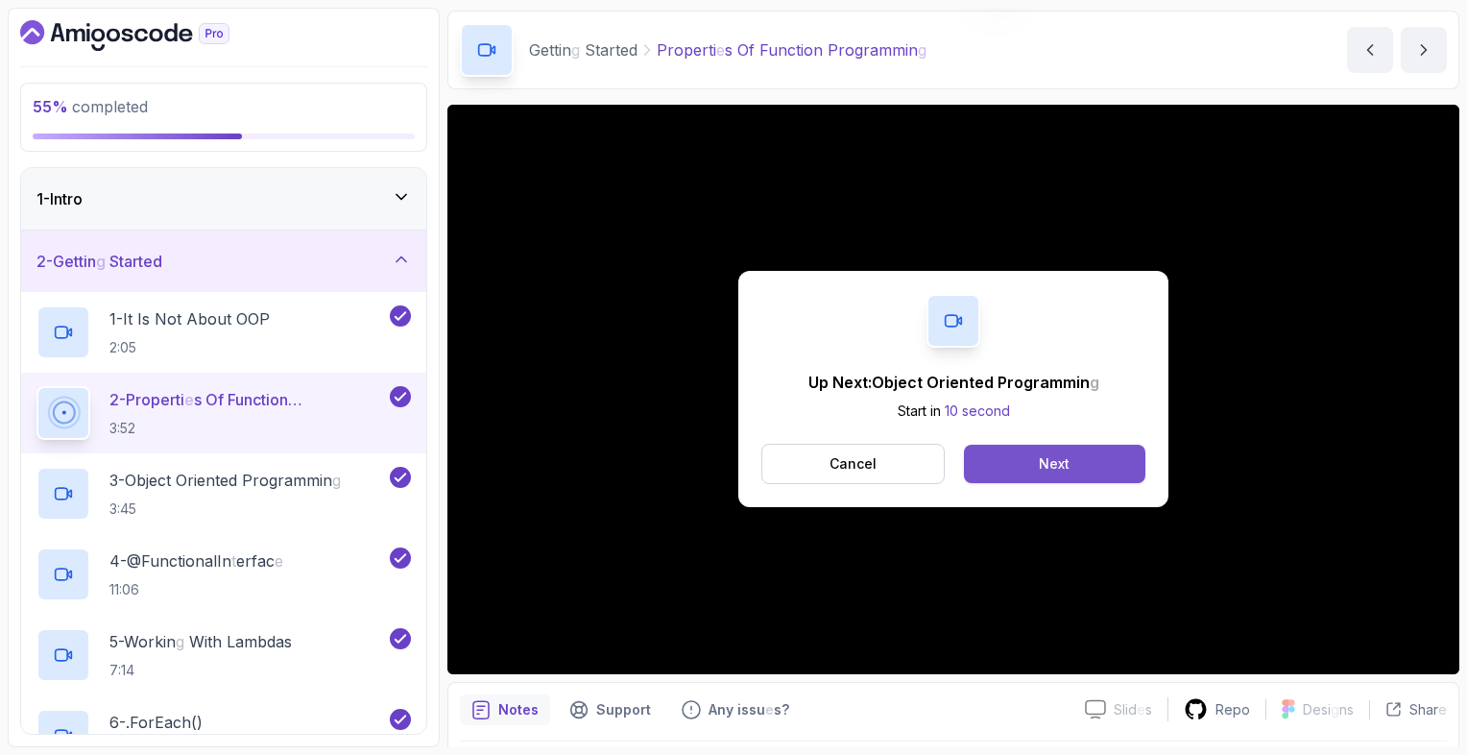
click at [1029, 456] on button "Next" at bounding box center [1055, 464] width 182 height 38
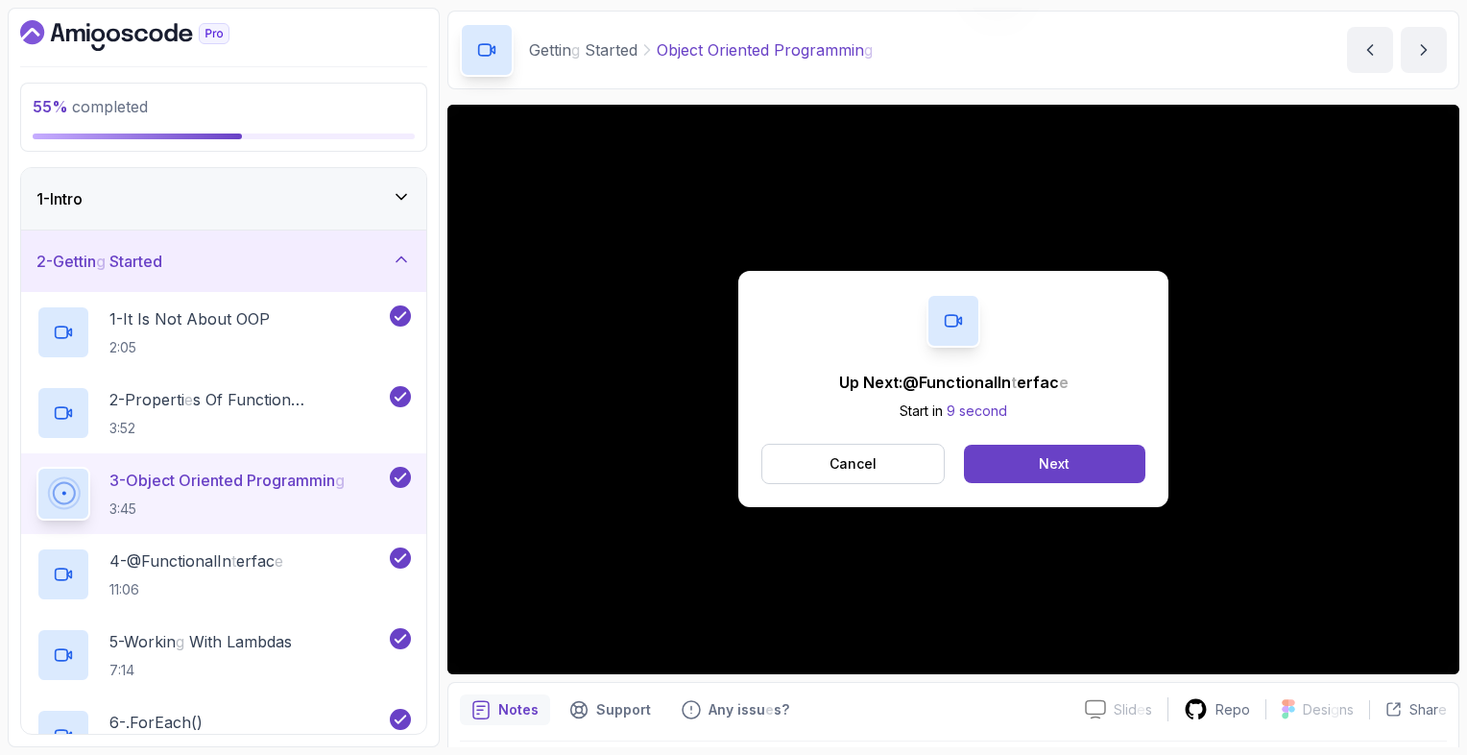
click at [1029, 456] on button "Next" at bounding box center [1055, 464] width 182 height 38
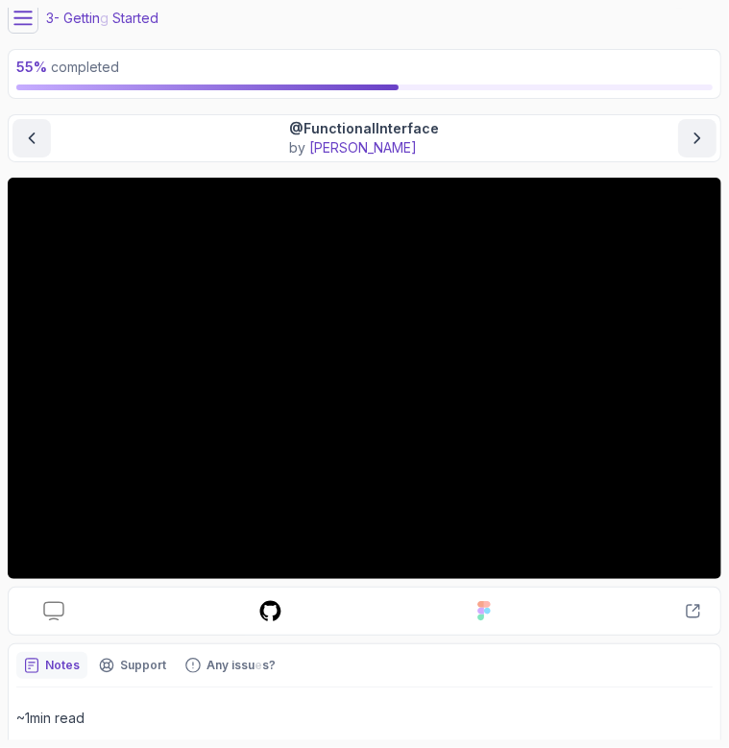
scroll to position [59, 0]
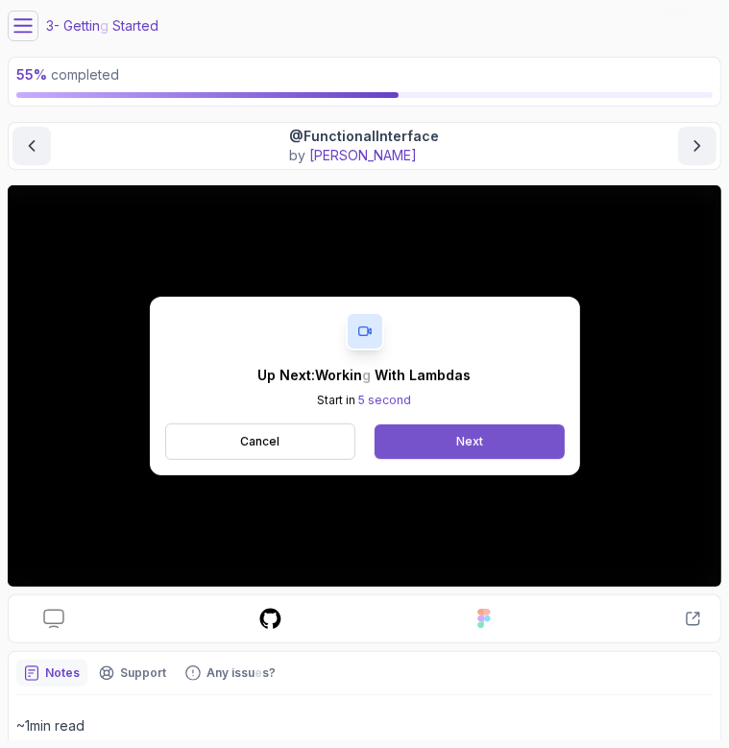
click at [508, 441] on button "Next" at bounding box center [469, 441] width 189 height 35
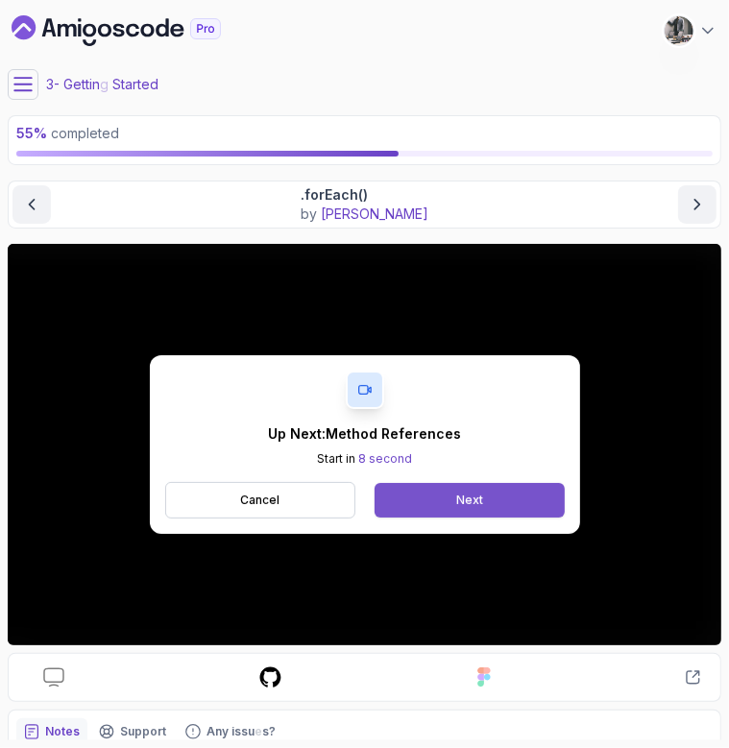
click at [426, 496] on button "Next" at bounding box center [469, 500] width 189 height 35
click at [480, 498] on readpronunciation-word "Next" at bounding box center [469, 500] width 27 height 14
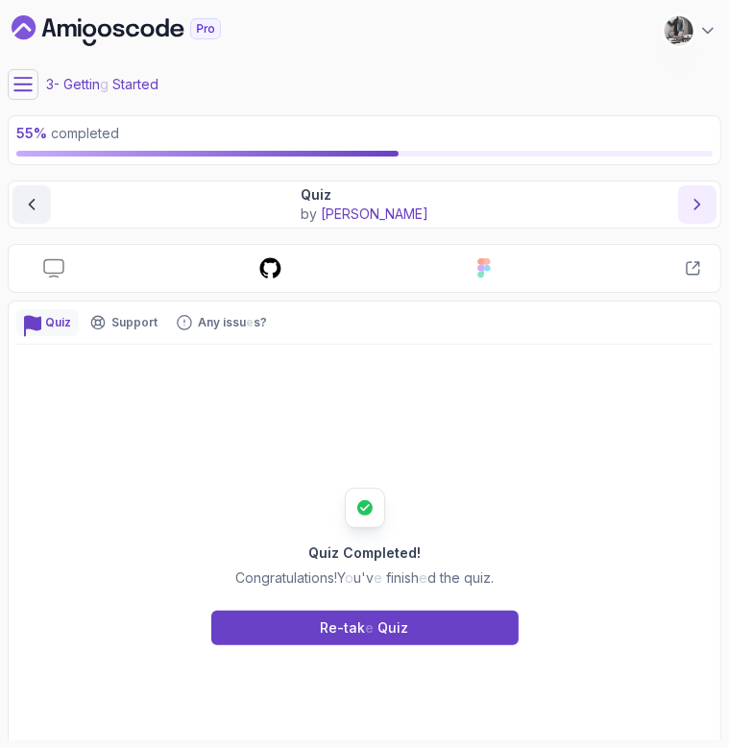
click at [686, 200] on button "next content" at bounding box center [697, 204] width 38 height 38
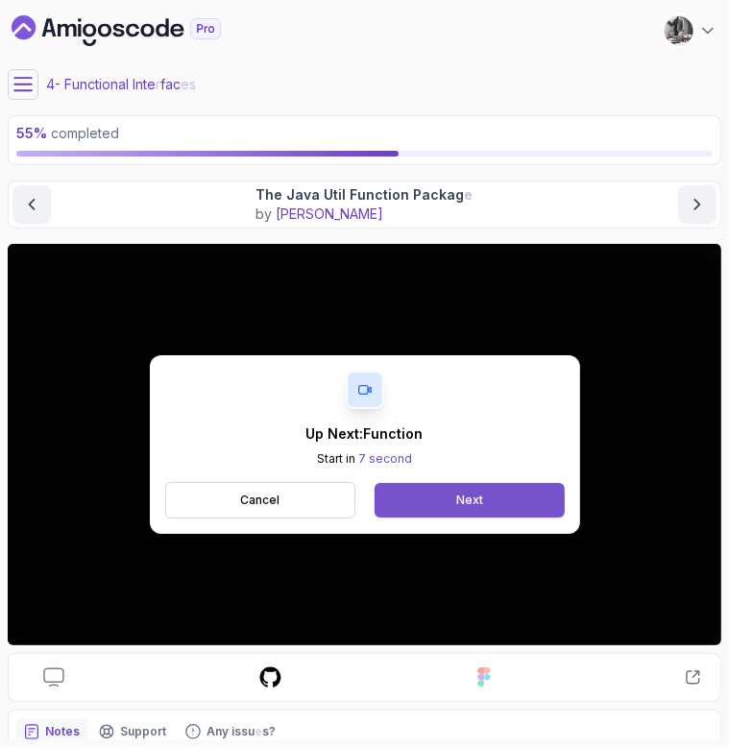
click at [480, 502] on readpronunciation-word "Next" at bounding box center [469, 500] width 27 height 14
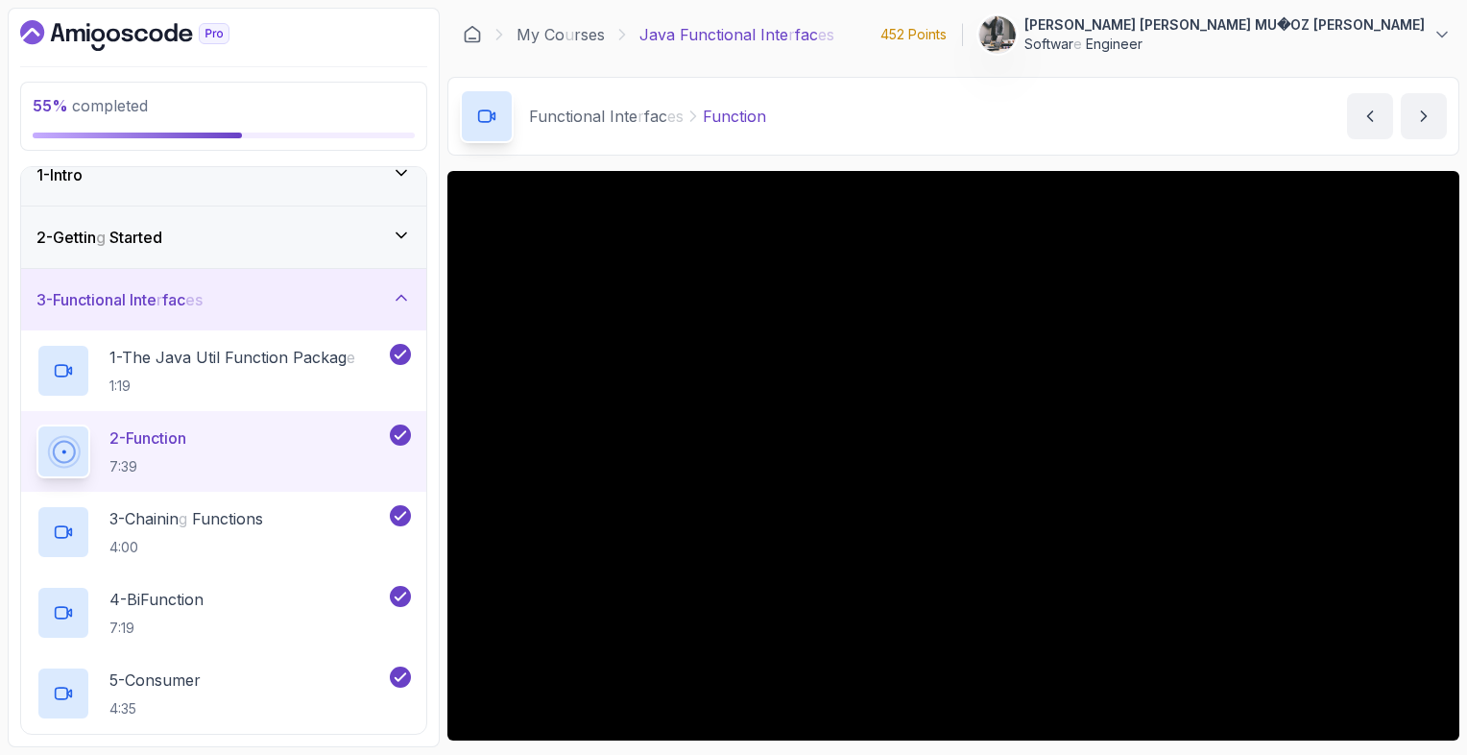
scroll to position [20, 0]
